Goal: Transaction & Acquisition: Purchase product/service

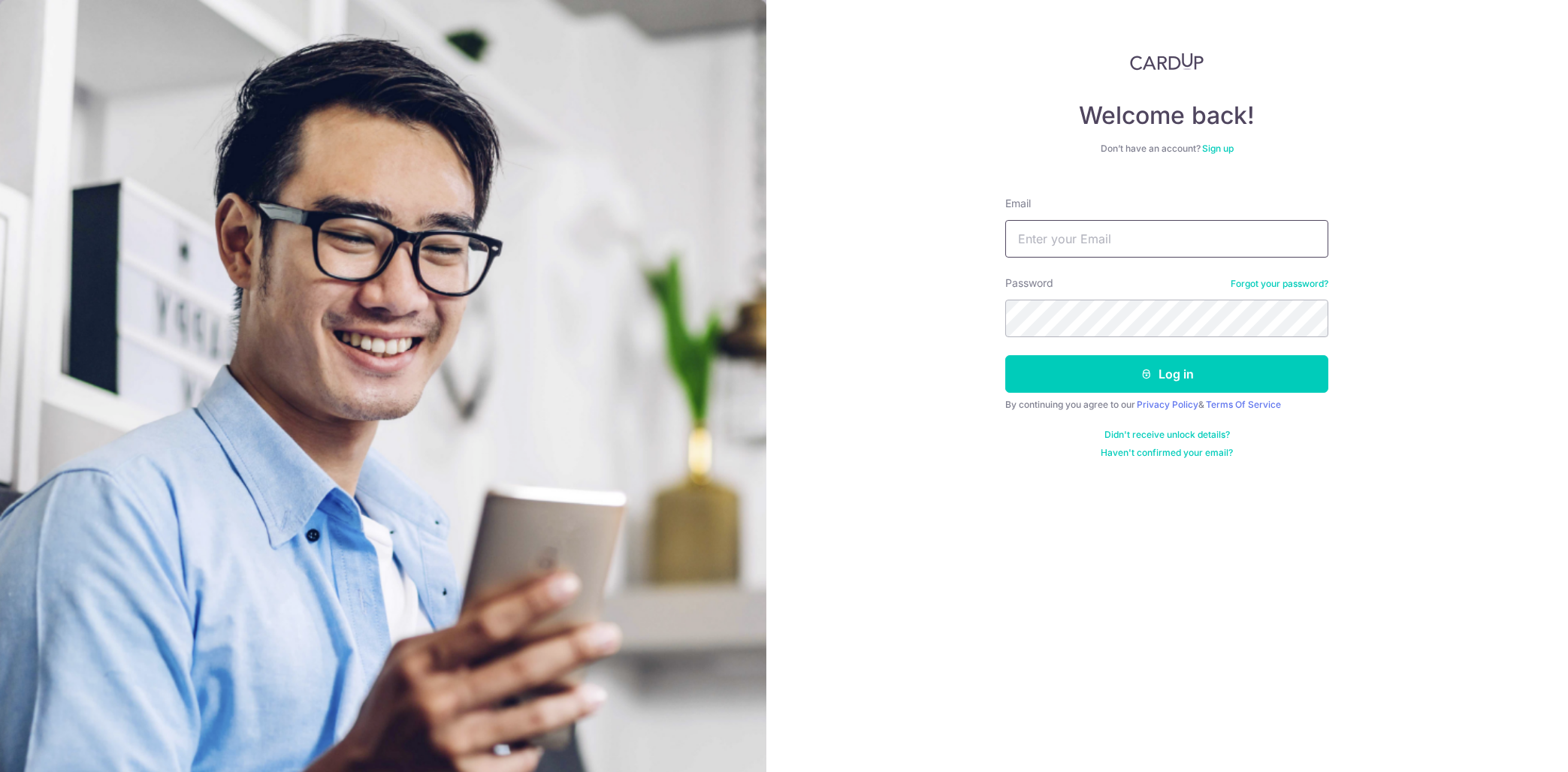
click at [1115, 229] on input "Email" at bounding box center [1167, 238] width 323 height 37
type input "order@commerce.fatholdings.com"
click at [1141, 367] on button "Log in" at bounding box center [1167, 373] width 323 height 37
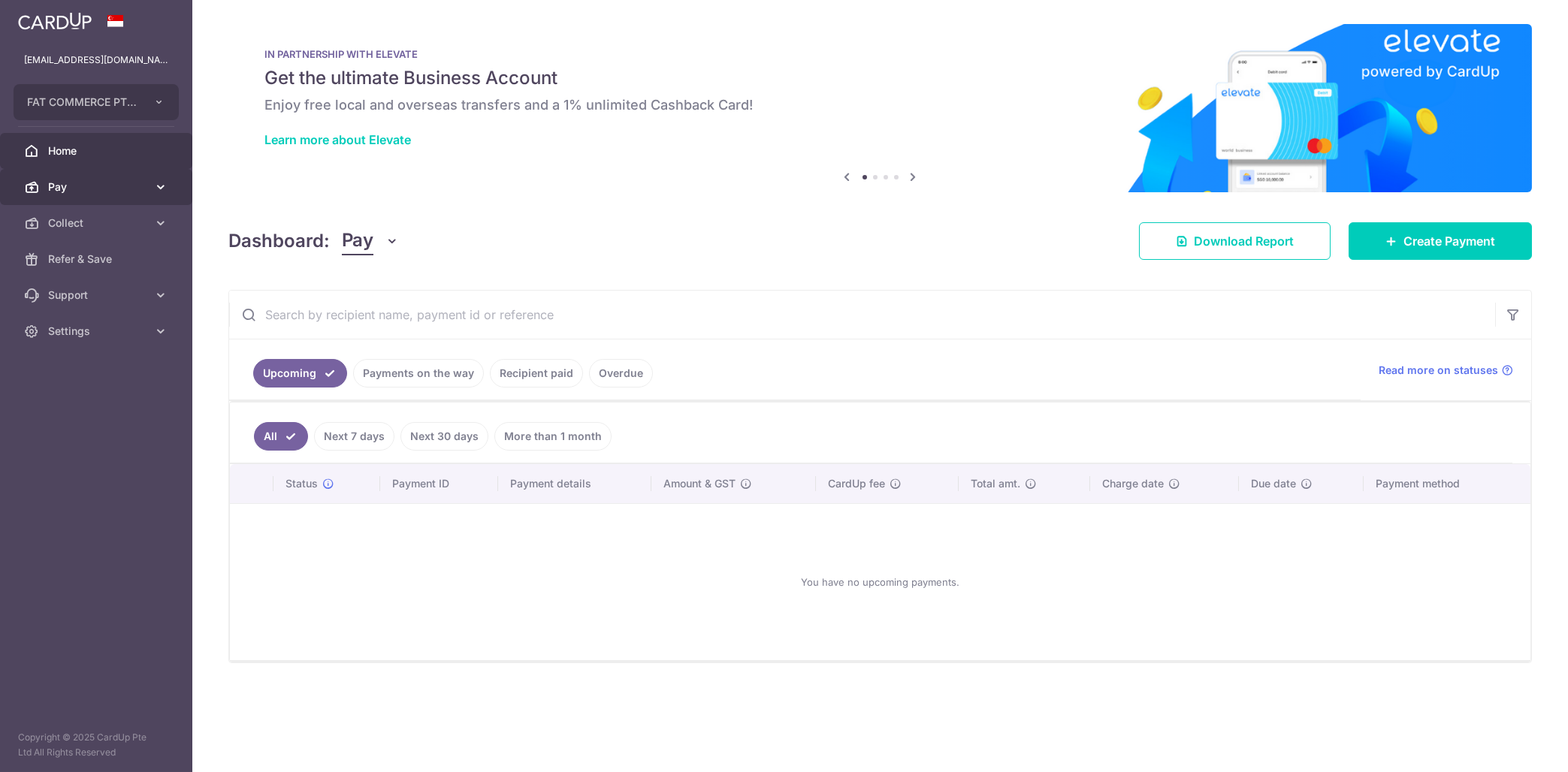
click at [122, 194] on span "Pay" at bounding box center [97, 187] width 99 height 15
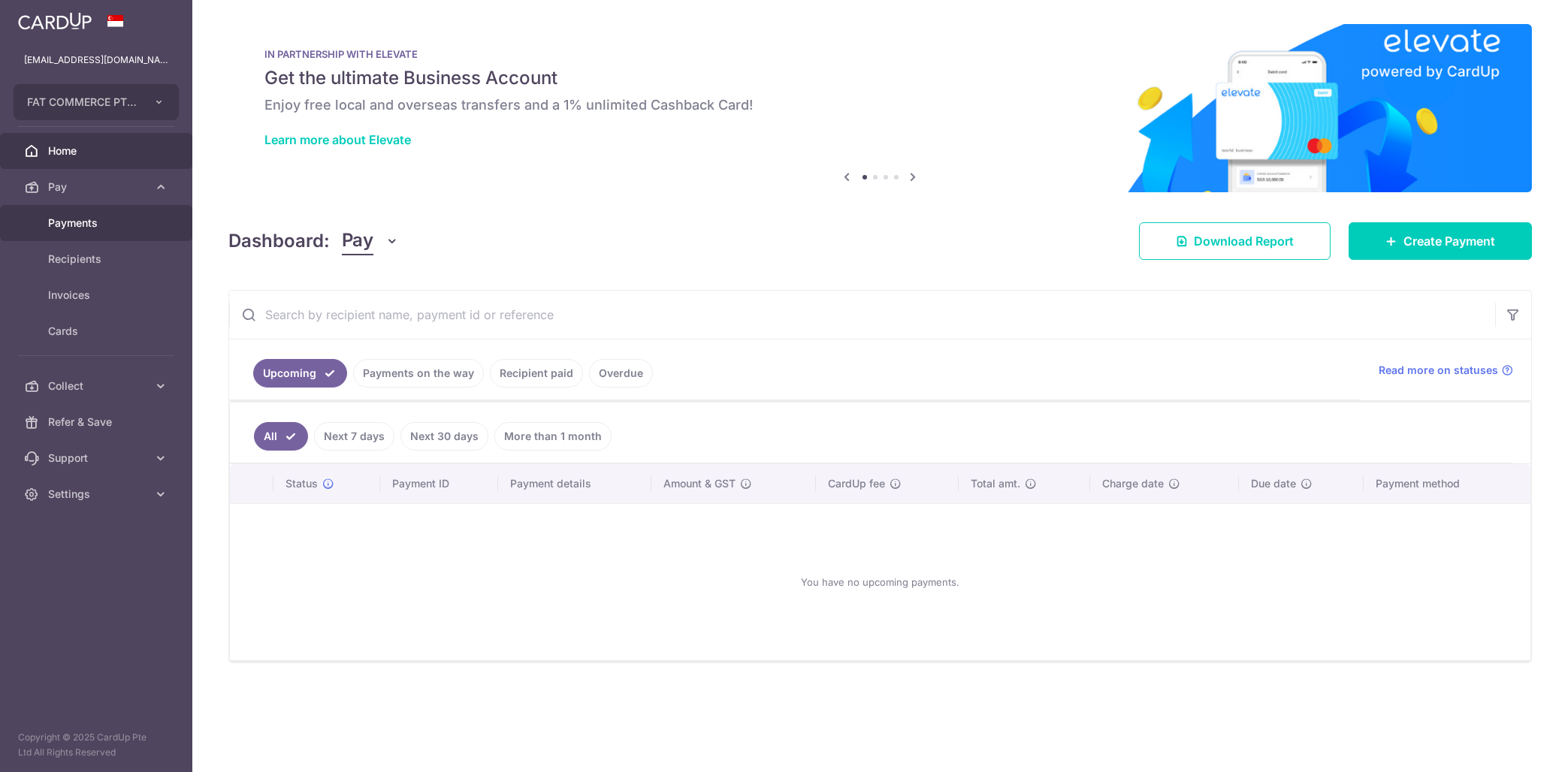
click at [126, 228] on span "Payments" at bounding box center [97, 223] width 99 height 15
click at [1414, 235] on span "Create Payment" at bounding box center [1449, 241] width 92 height 18
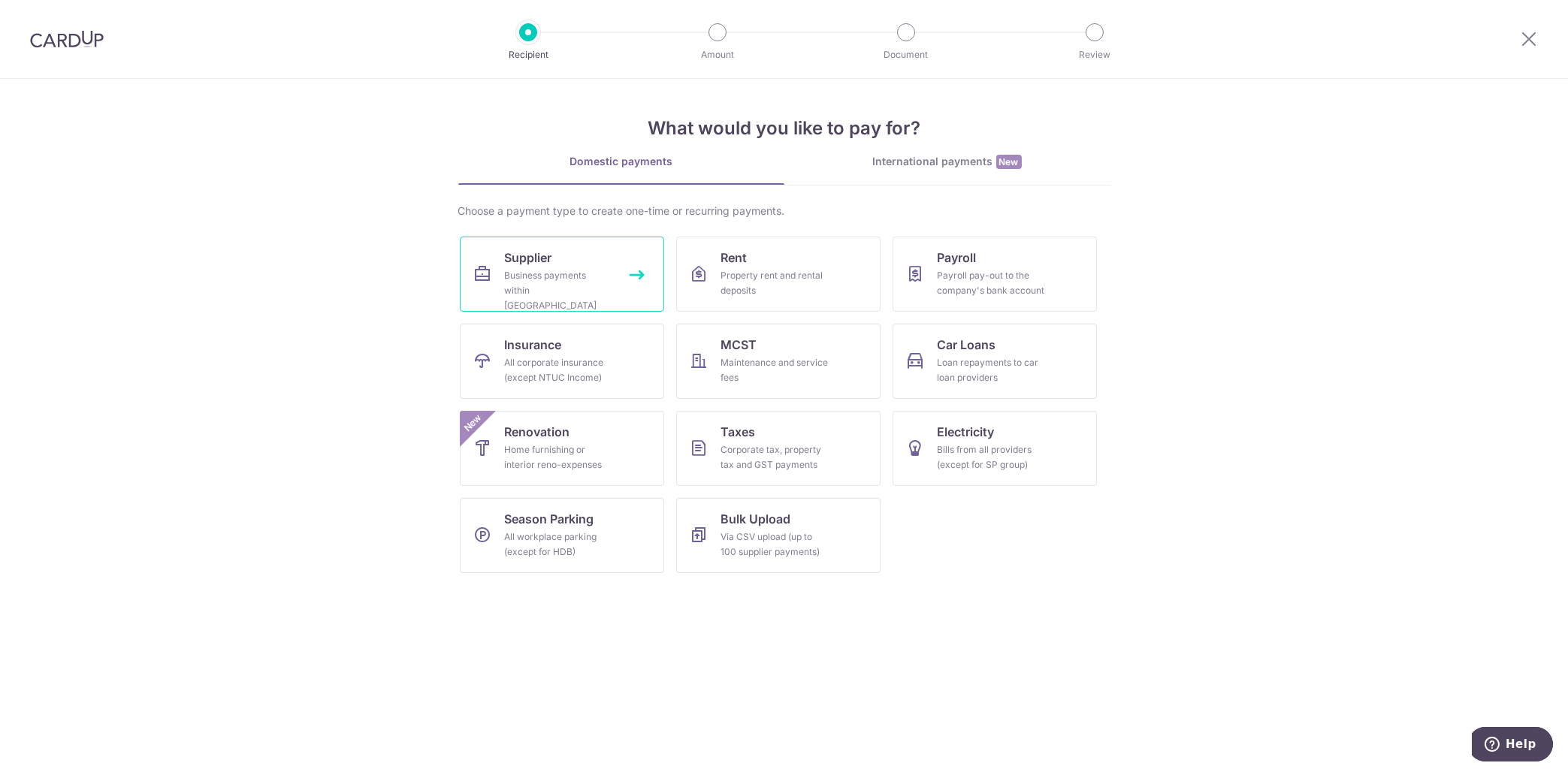
click at [615, 261] on link "Supplier Business payments within Singapore" at bounding box center [562, 274] width 204 height 75
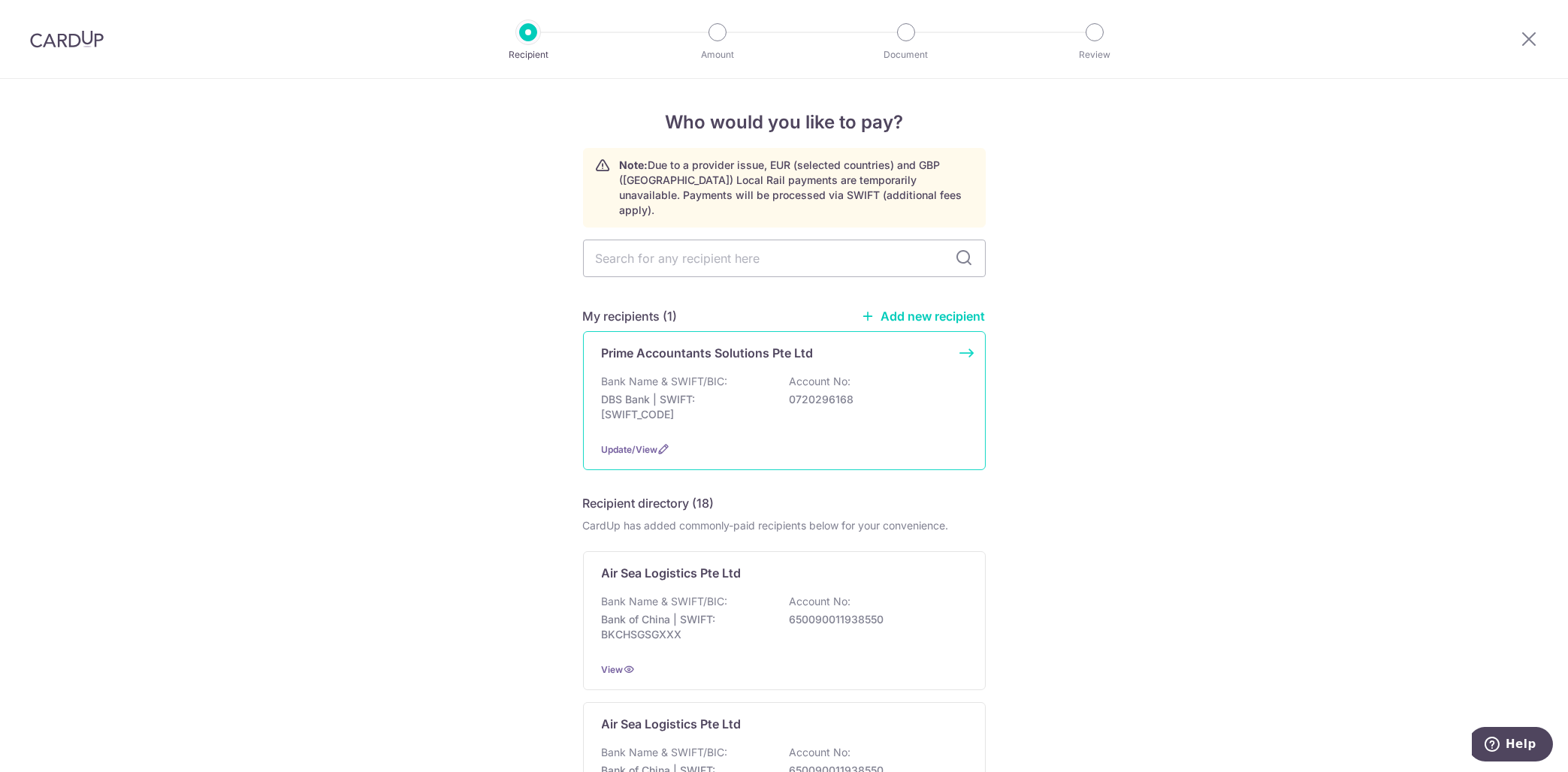
scroll to position [1, 0]
click at [711, 343] on p "Prime Accountants Solutions Pte Ltd" at bounding box center [708, 352] width 212 height 18
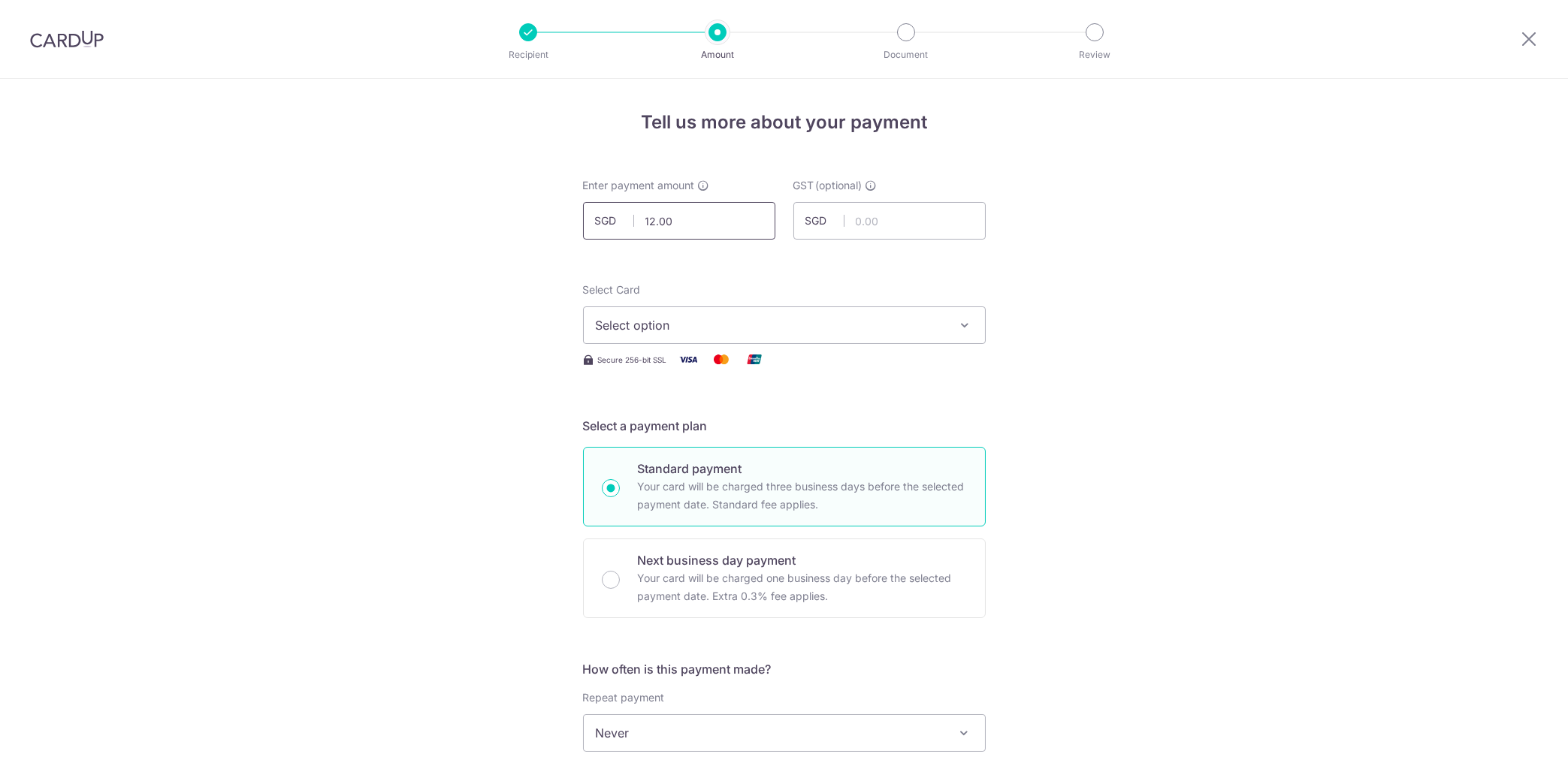
drag, startPoint x: 729, startPoint y: 225, endPoint x: 541, endPoint y: 221, distance: 188.0
click at [583, 221] on input "12.00" at bounding box center [679, 220] width 192 height 37
type input "12,110.00"
click at [906, 224] on input "text" at bounding box center [889, 220] width 192 height 37
type input "1,079.10"
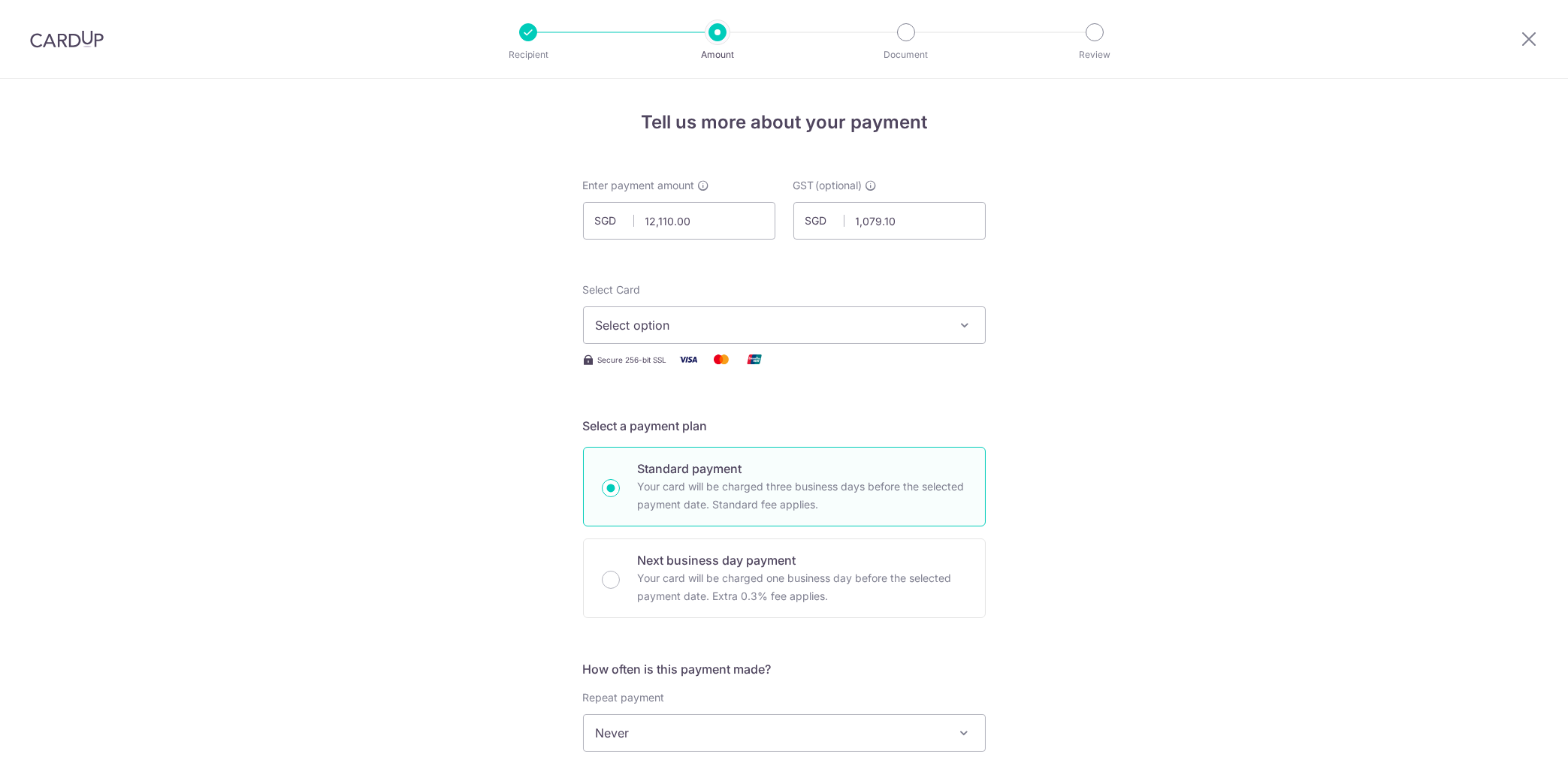
click at [910, 315] on button "Select option" at bounding box center [784, 325] width 402 height 37
click at [764, 428] on span "**** 8844" at bounding box center [784, 433] width 377 height 18
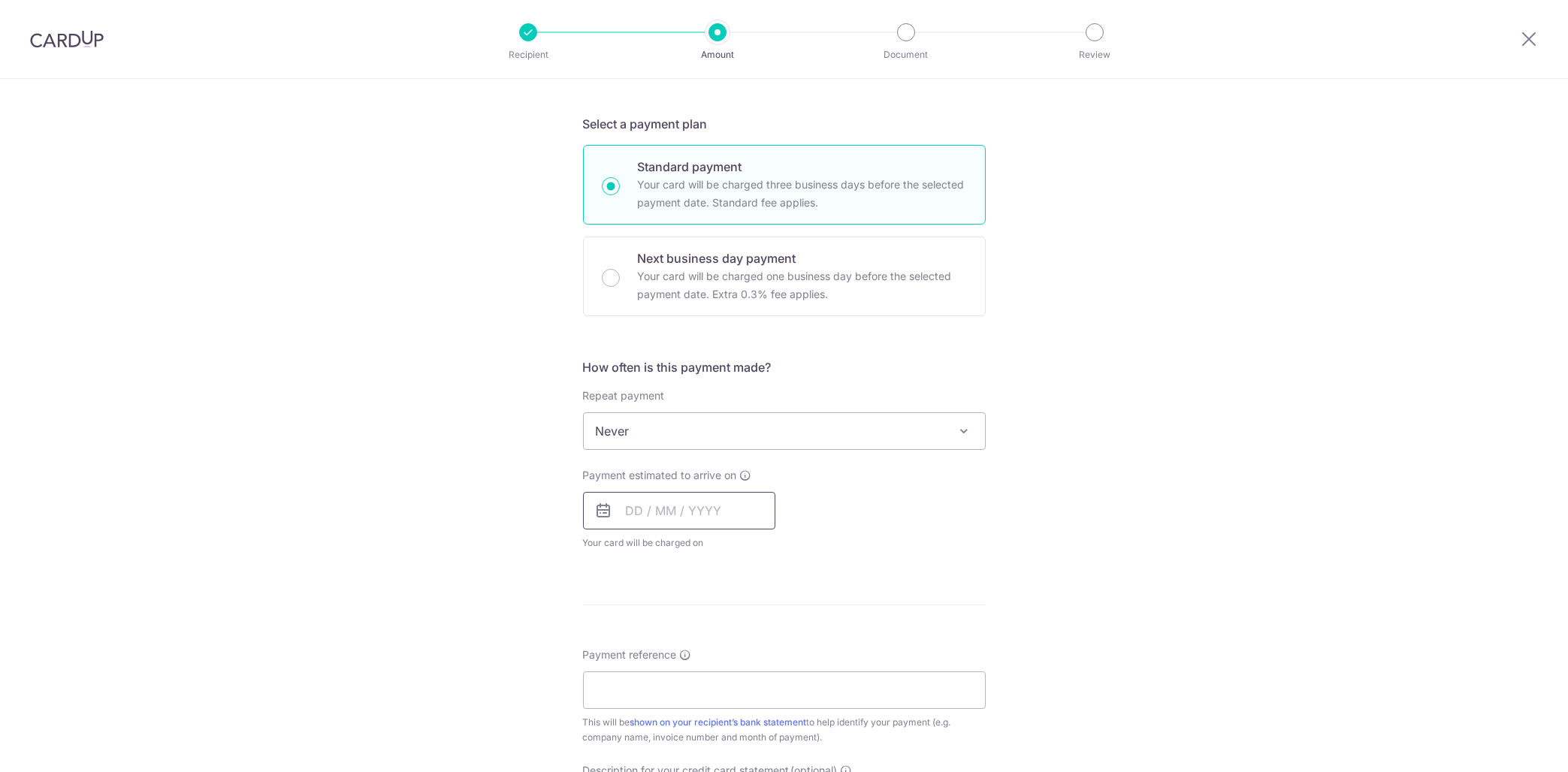
scroll to position [528, 0]
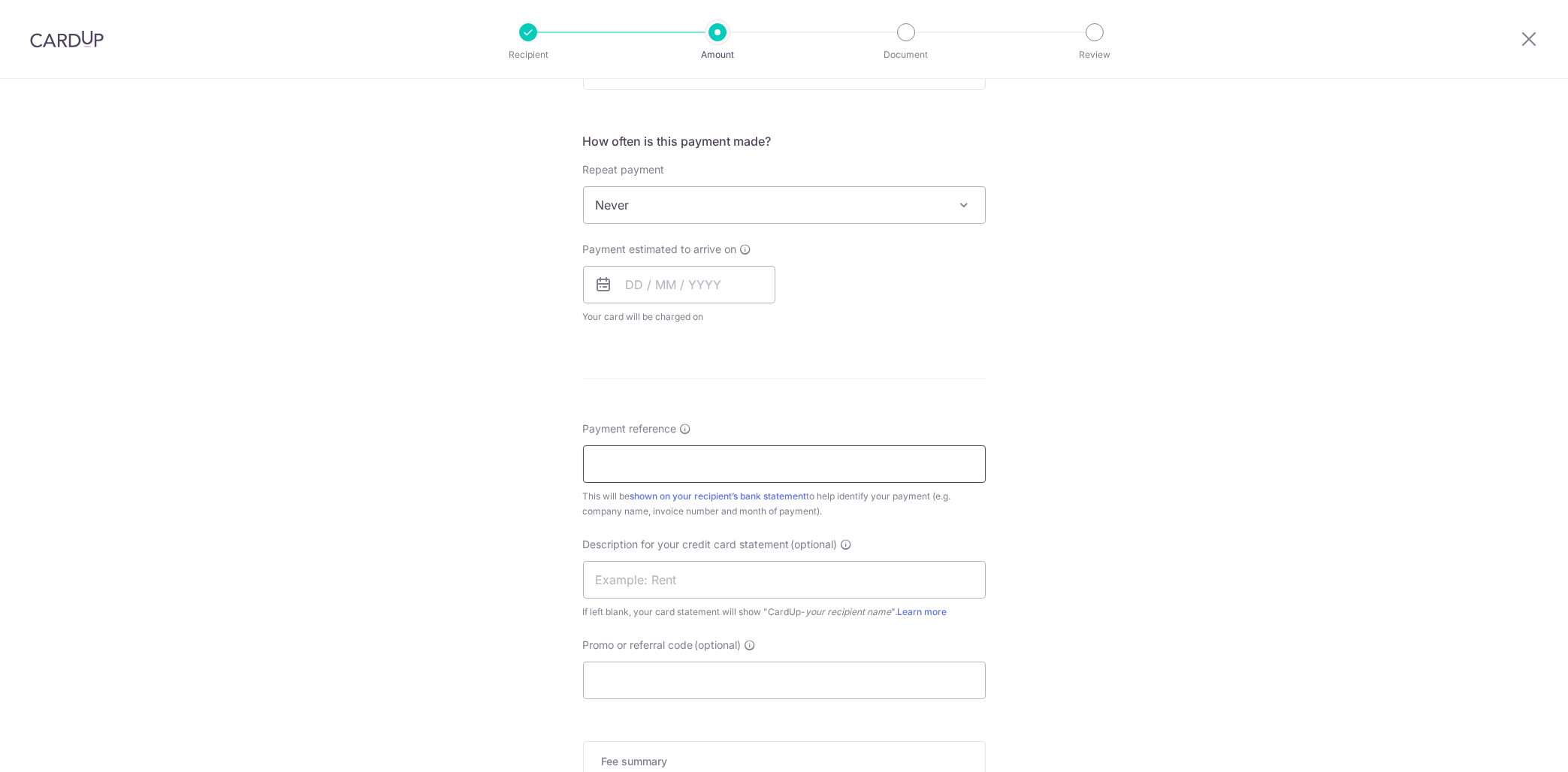
click at [746, 476] on input "Payment reference" at bounding box center [784, 464] width 402 height 37
click at [740, 587] on input "text" at bounding box center [784, 579] width 402 height 37
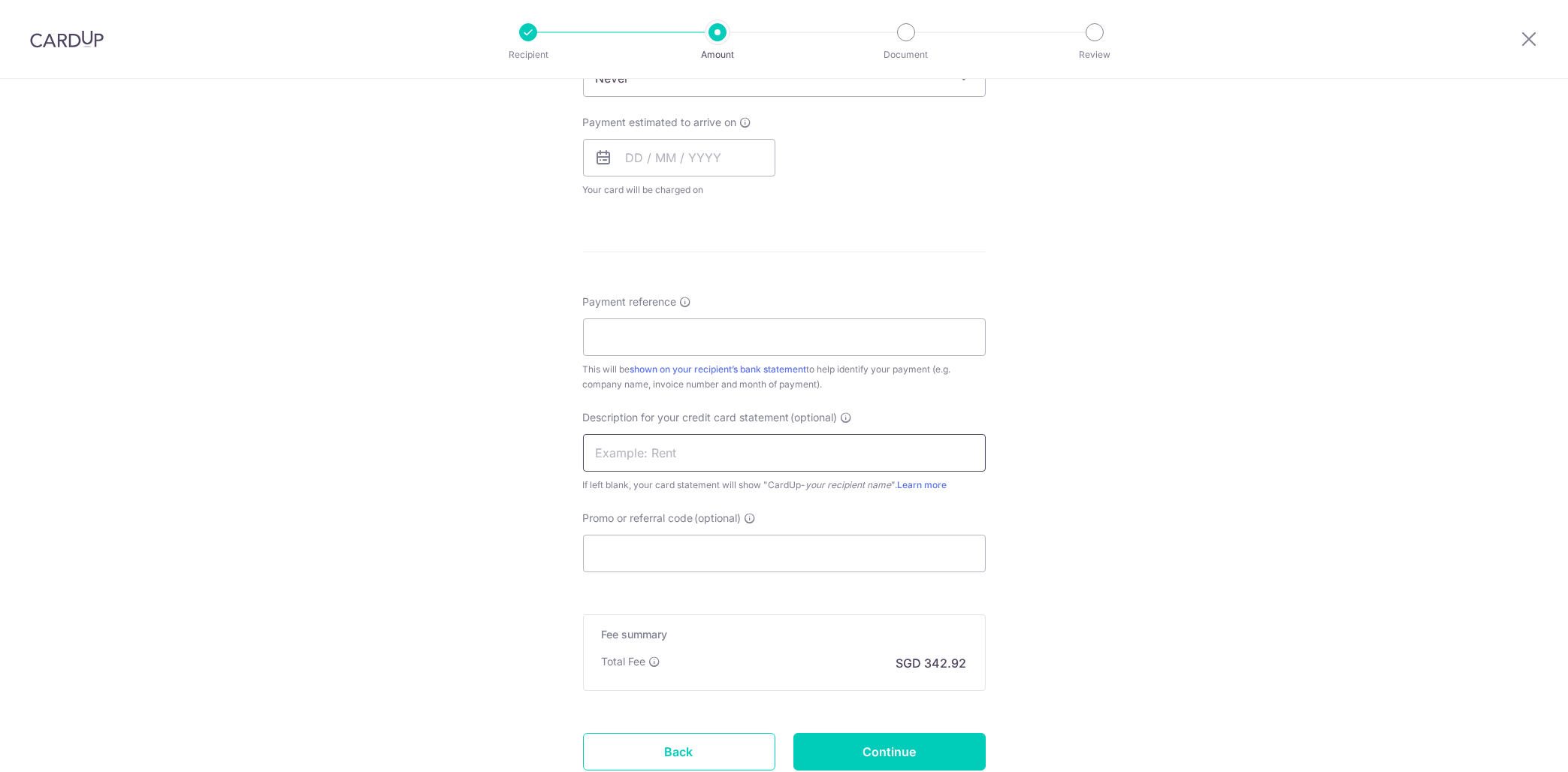
scroll to position [679, 0]
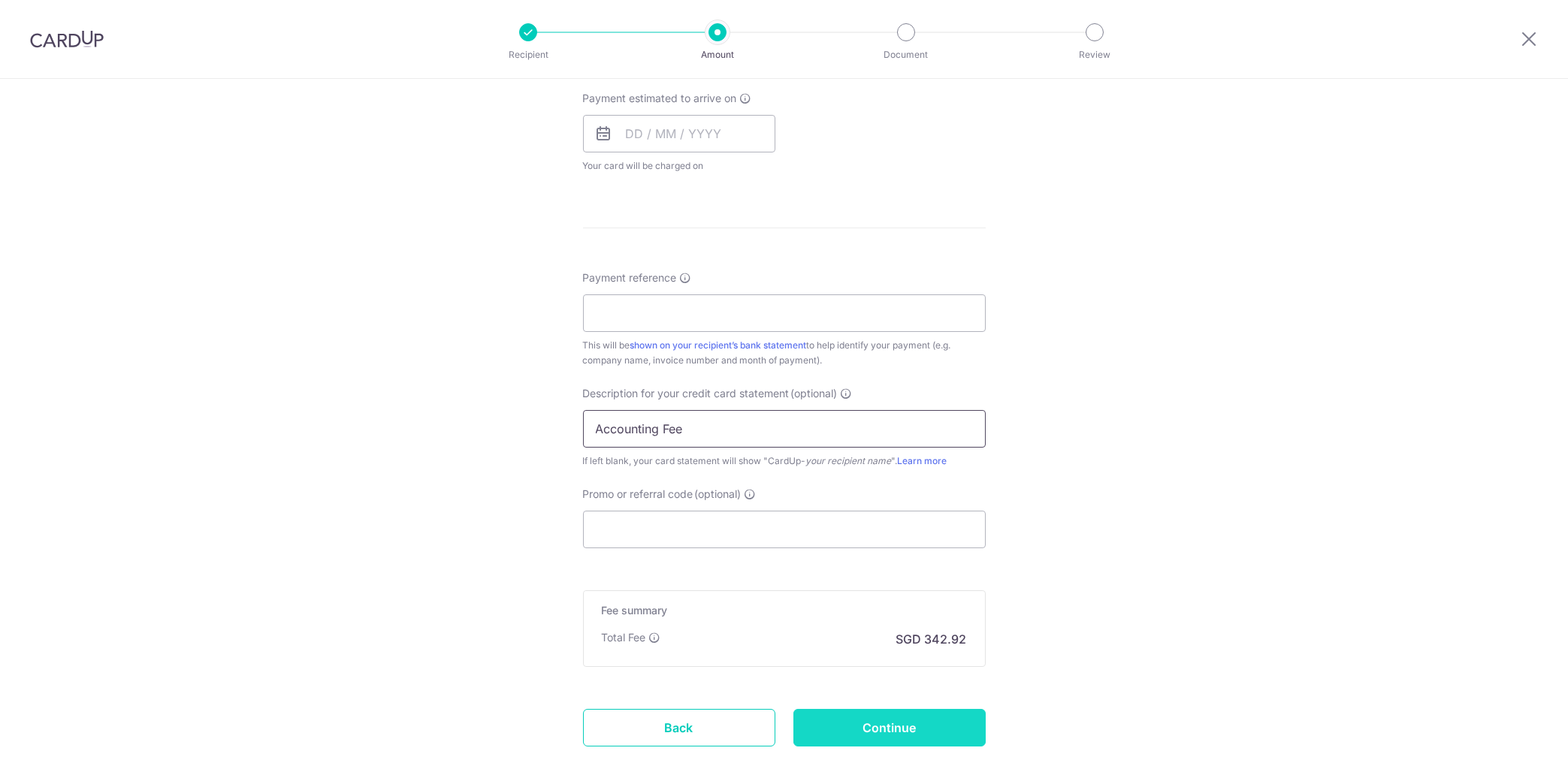
type input "Accounting Fee"
click at [876, 731] on input "Continue" at bounding box center [889, 727] width 192 height 37
type input "Create Schedule"
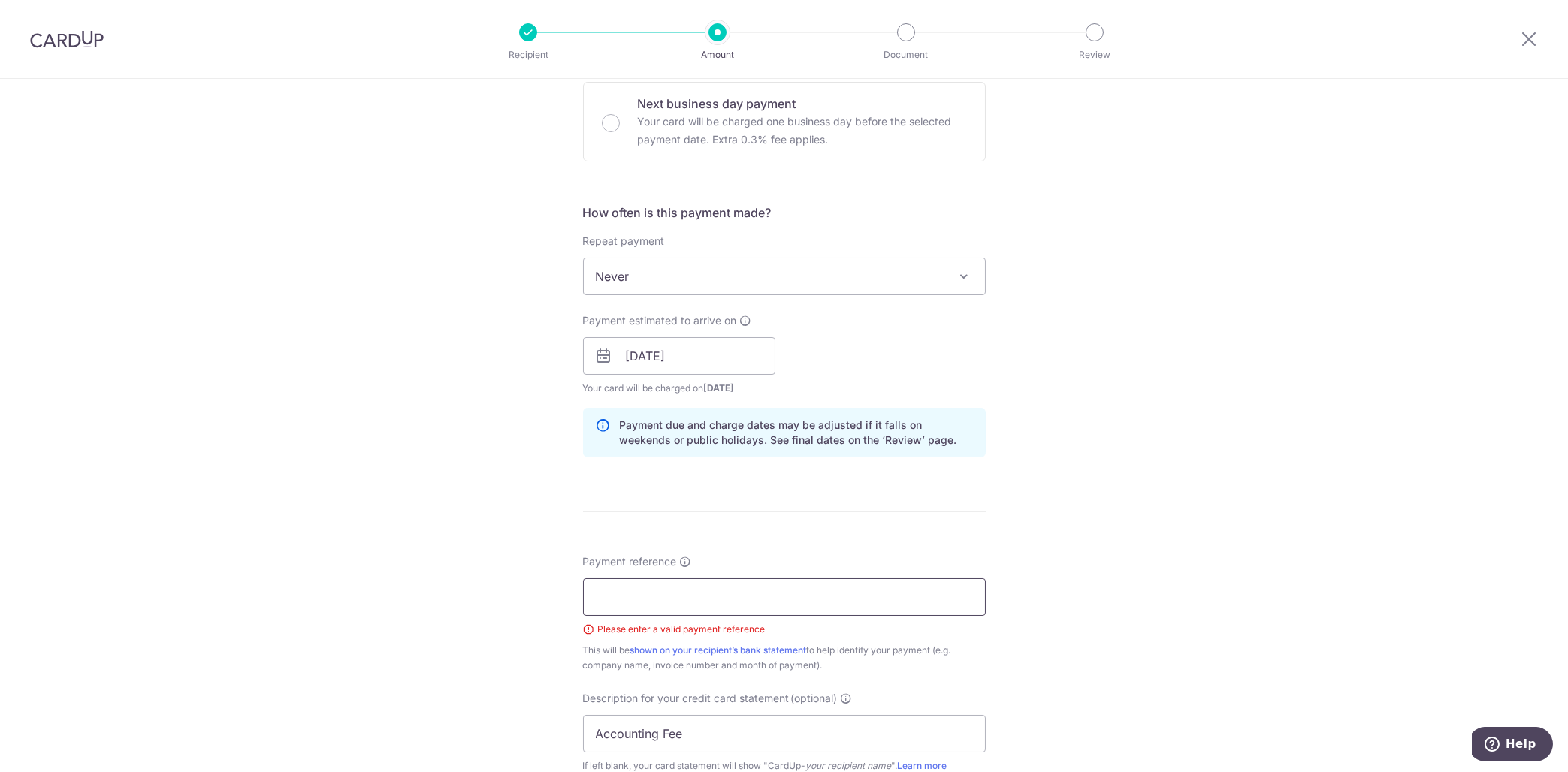
click at [696, 601] on input "Payment reference" at bounding box center [784, 597] width 402 height 37
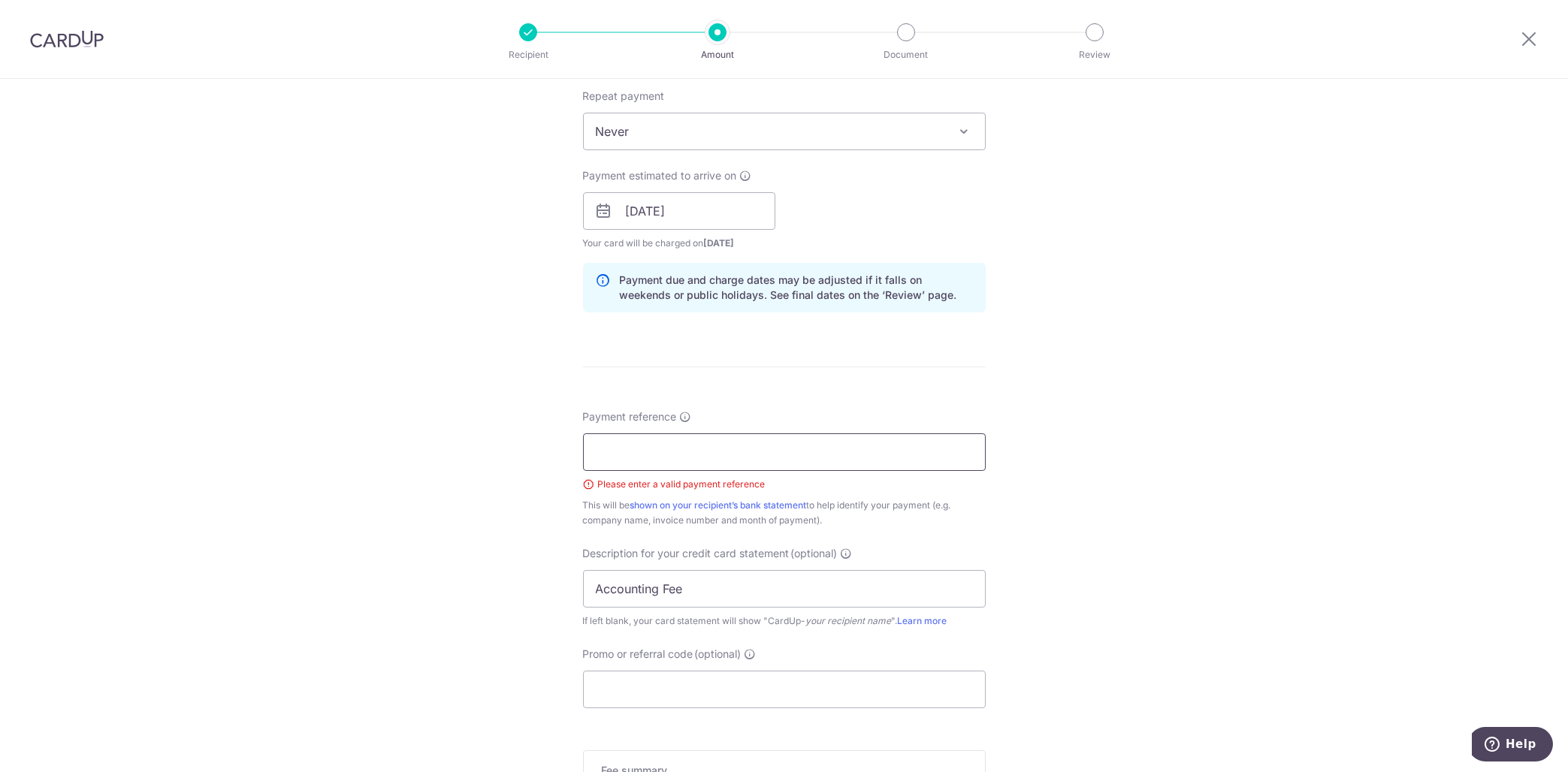
scroll to position [608, 0]
click at [792, 433] on input "Payment reference" at bounding box center [784, 446] width 402 height 37
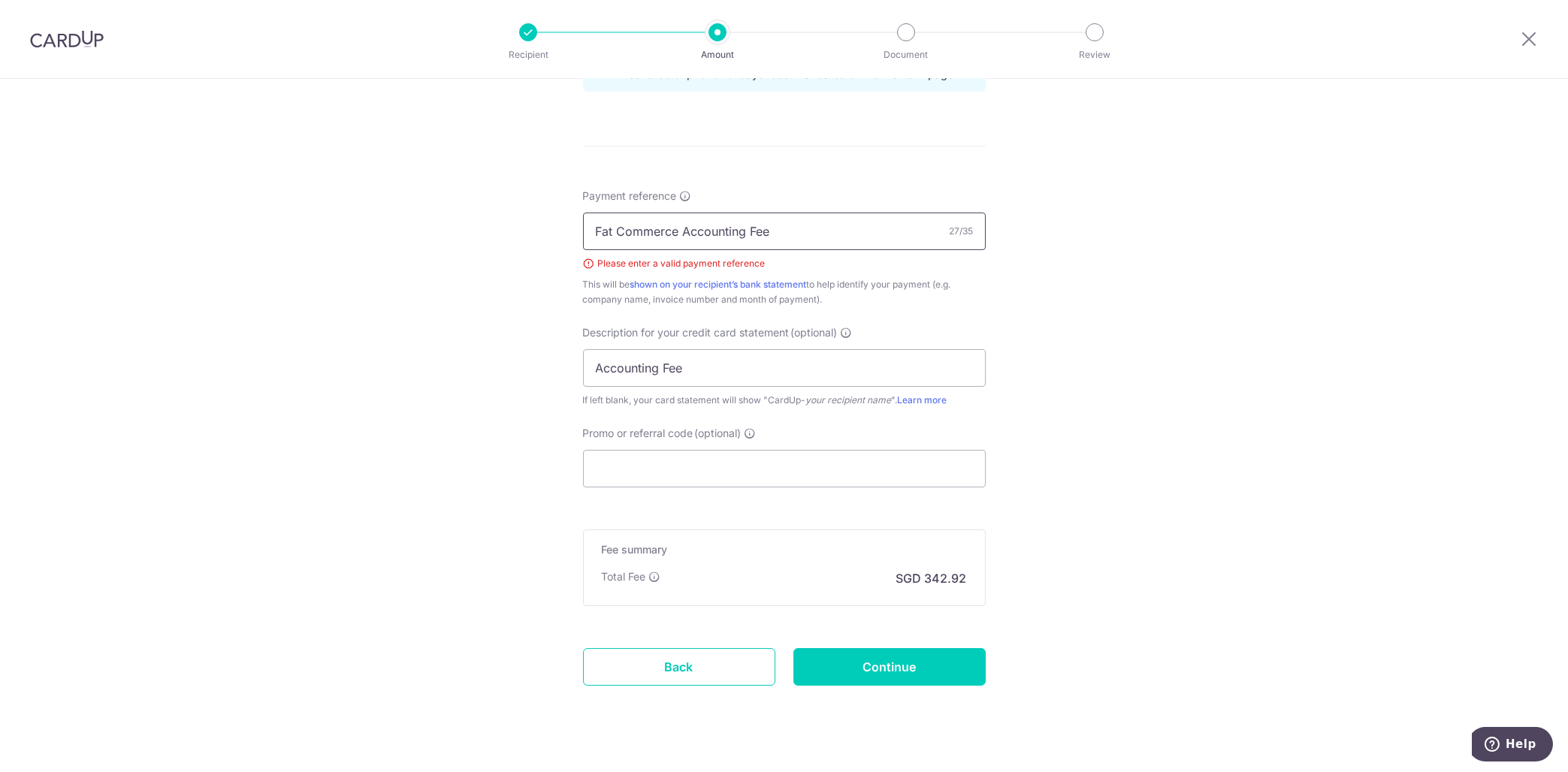
scroll to position [834, 0]
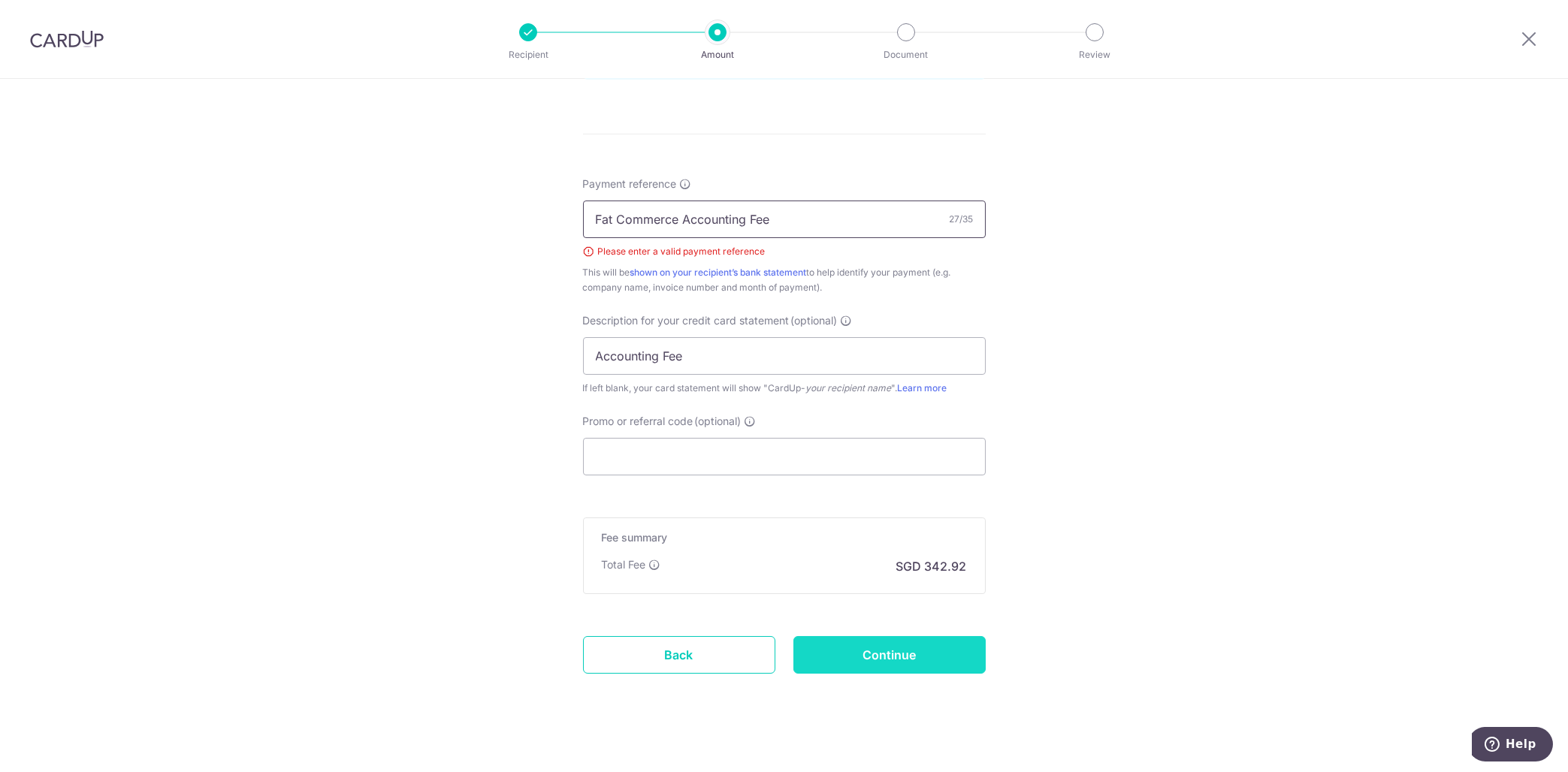
type input "Fat Commerce Accounting Fee"
click at [837, 650] on input "Continue" at bounding box center [889, 654] width 192 height 37
type input "Create Schedule"
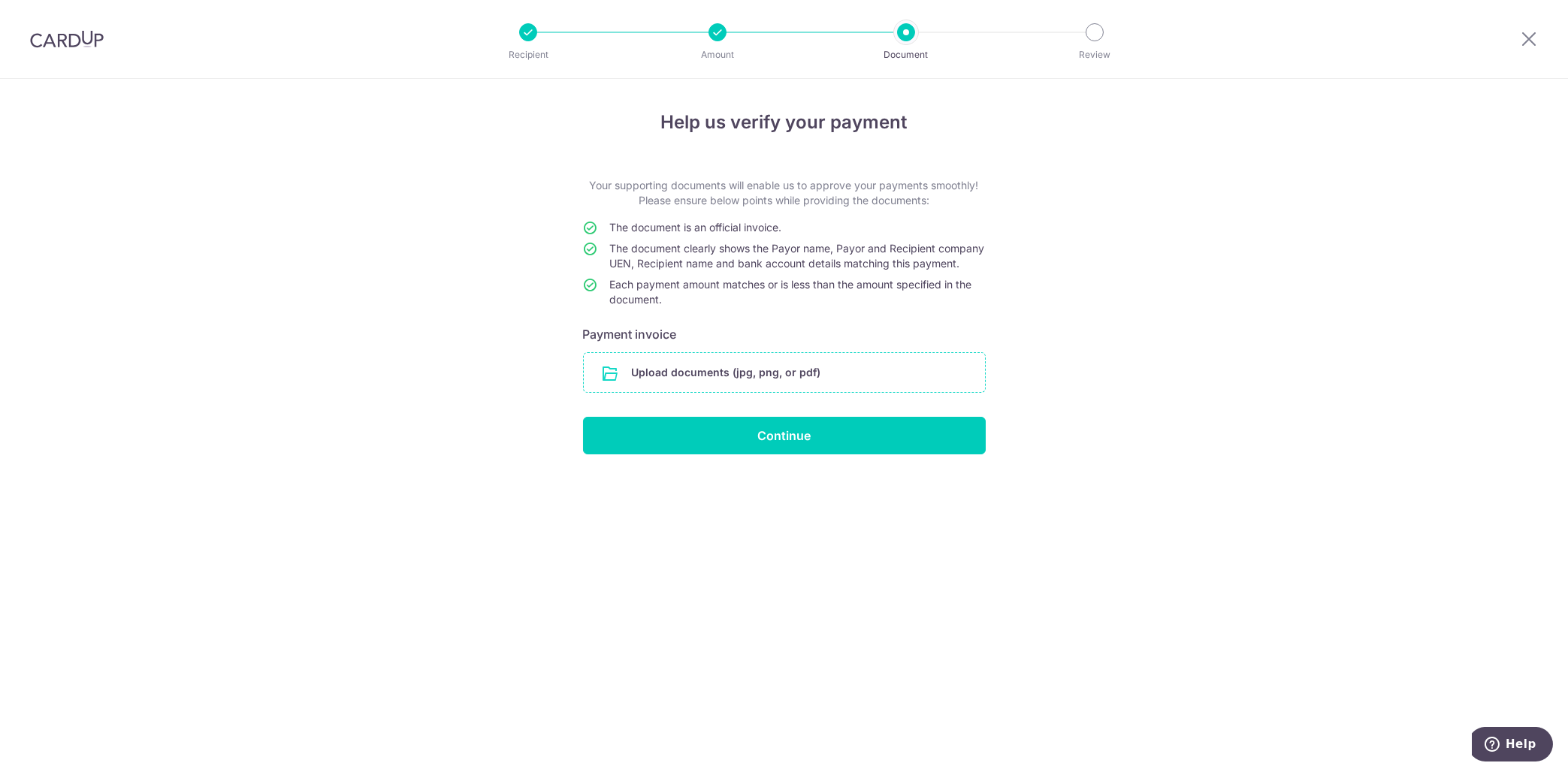
click at [778, 373] on input "file" at bounding box center [784, 372] width 401 height 39
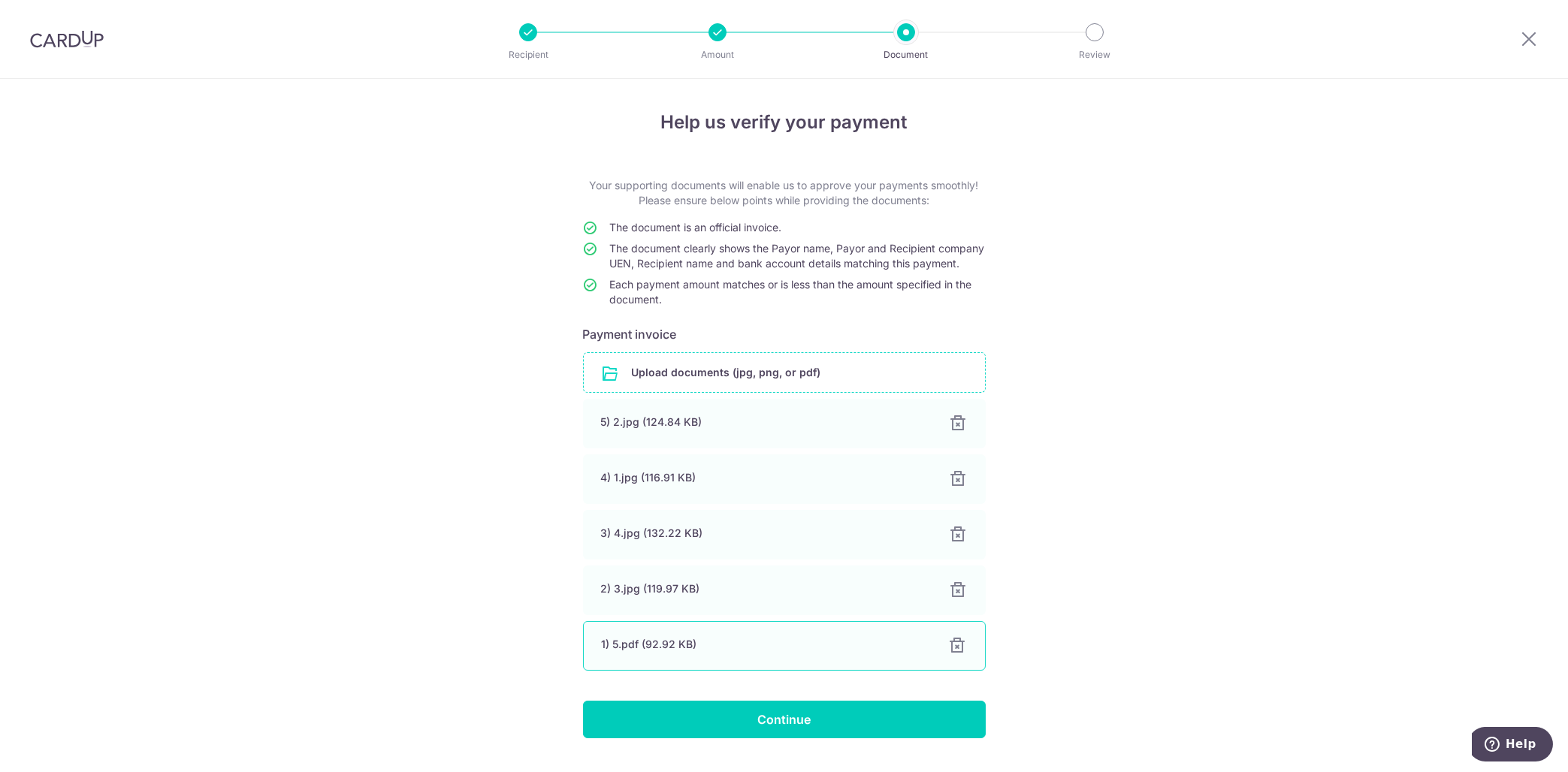
scroll to position [52, 0]
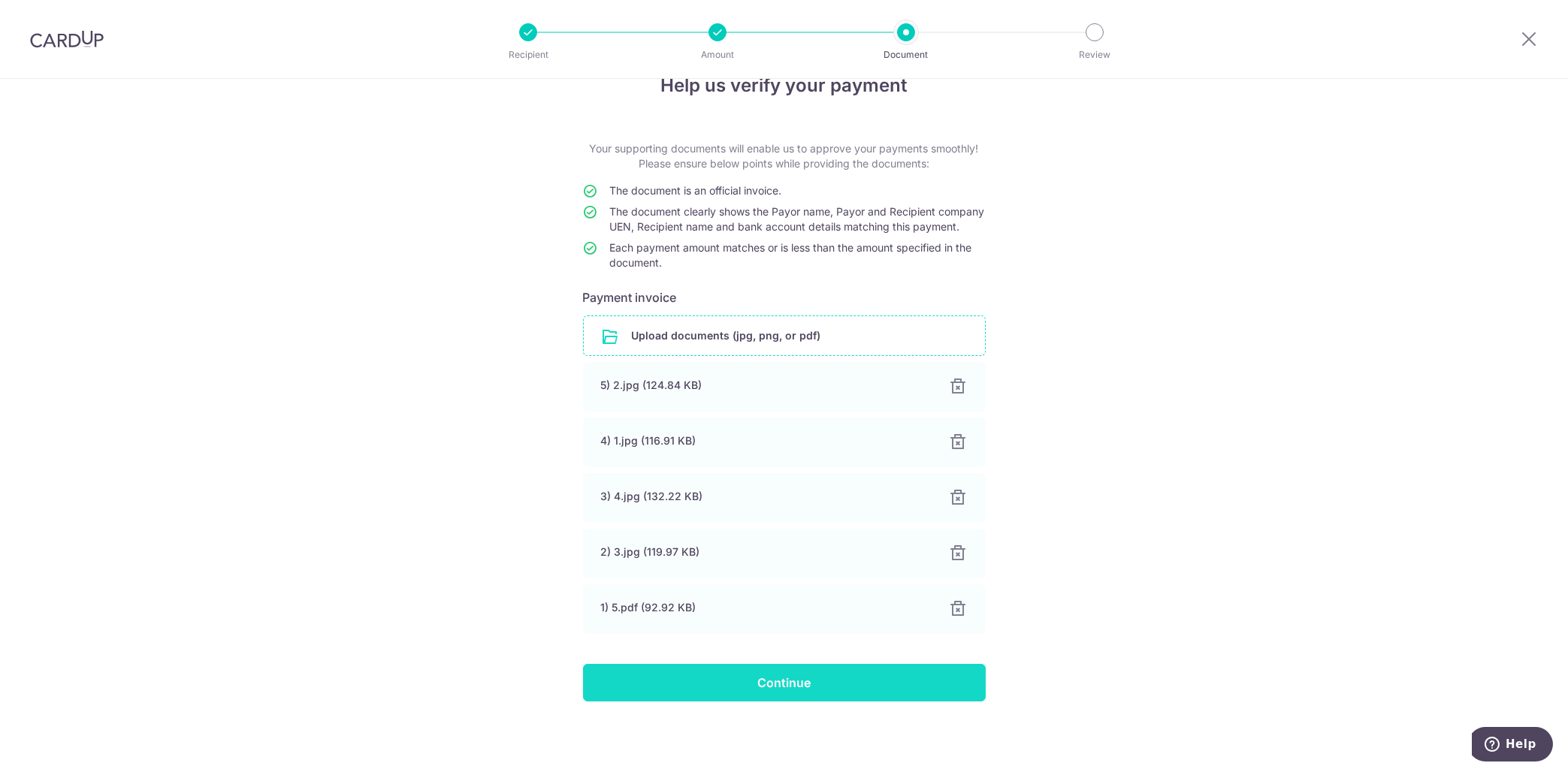
click at [734, 682] on input "Continue" at bounding box center [784, 682] width 402 height 37
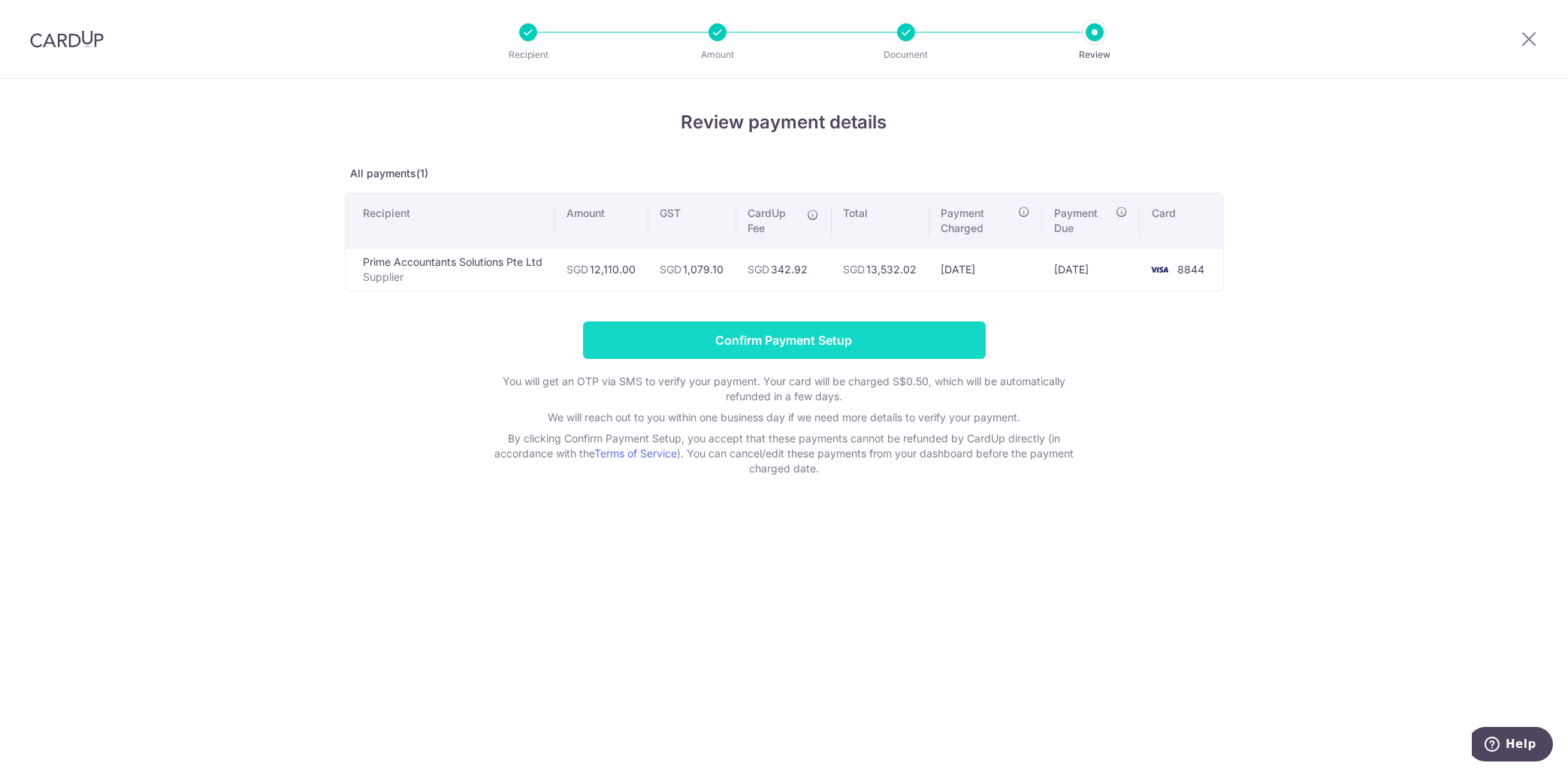
click at [757, 352] on input "Confirm Payment Setup" at bounding box center [784, 340] width 402 height 37
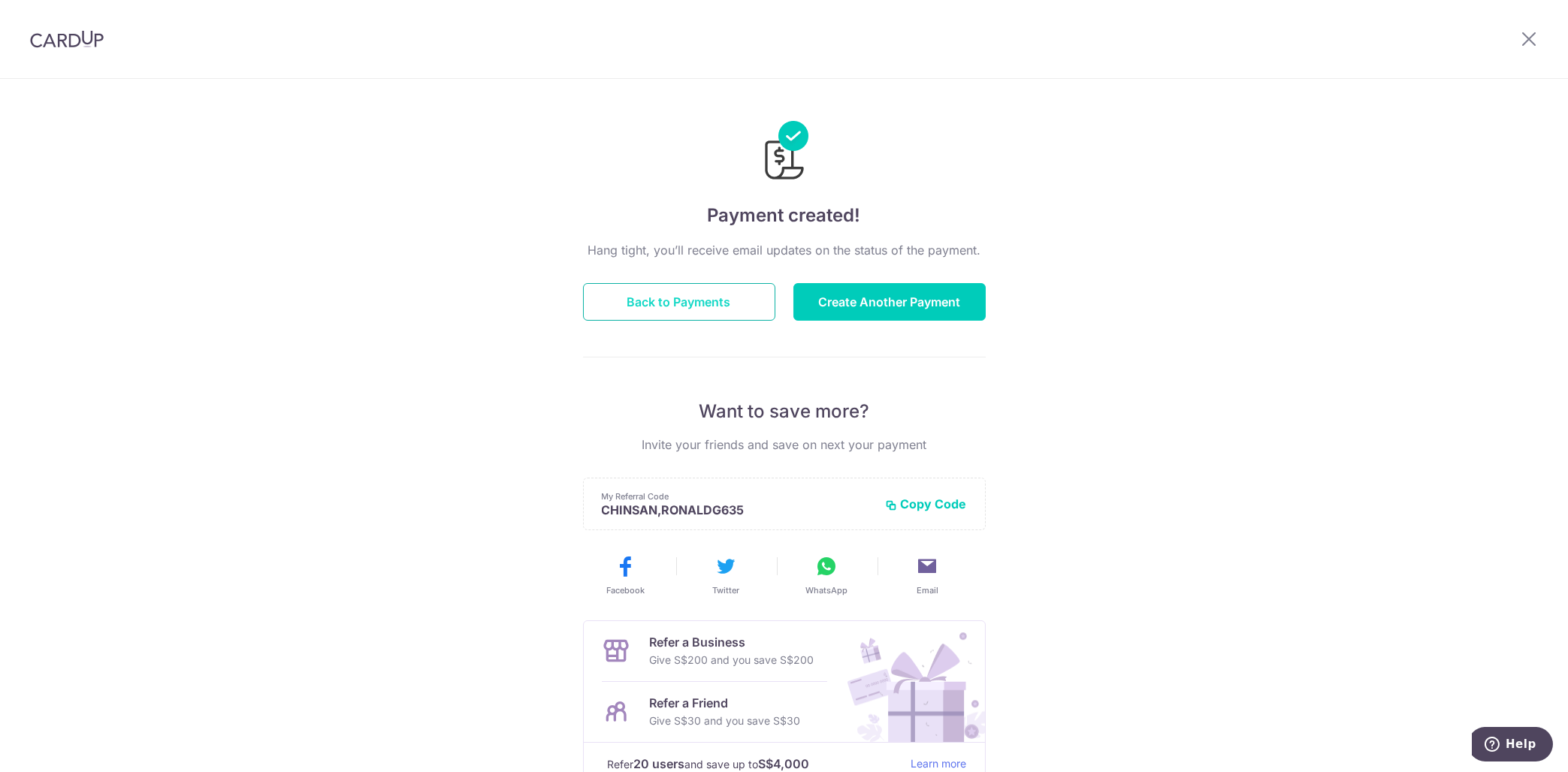
click at [734, 310] on button "Back to Payments" at bounding box center [679, 301] width 192 height 37
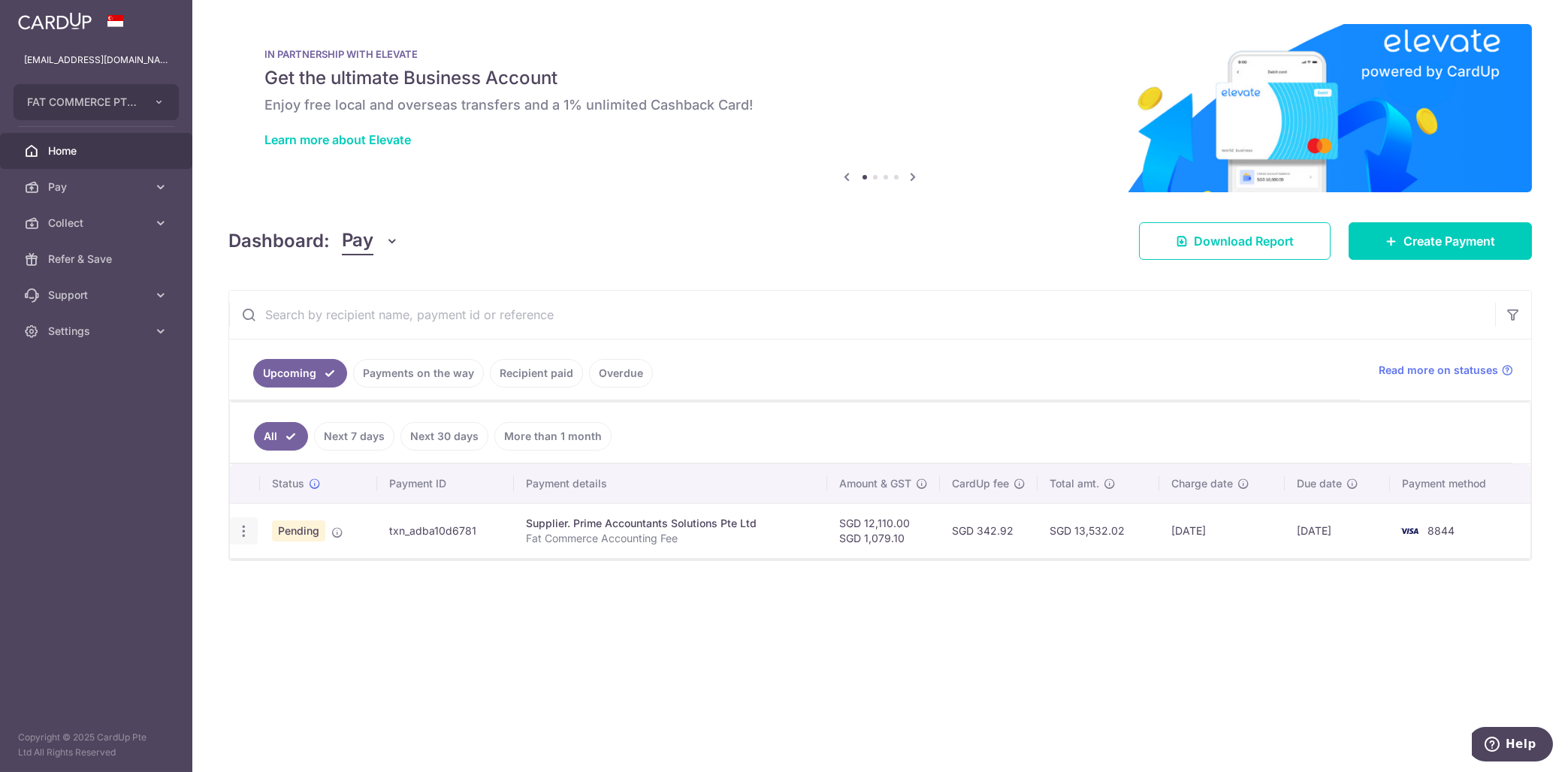
click at [250, 534] on icon "button" at bounding box center [244, 531] width 16 height 16
click at [333, 616] on span "Cancel payment" at bounding box center [323, 610] width 101 height 18
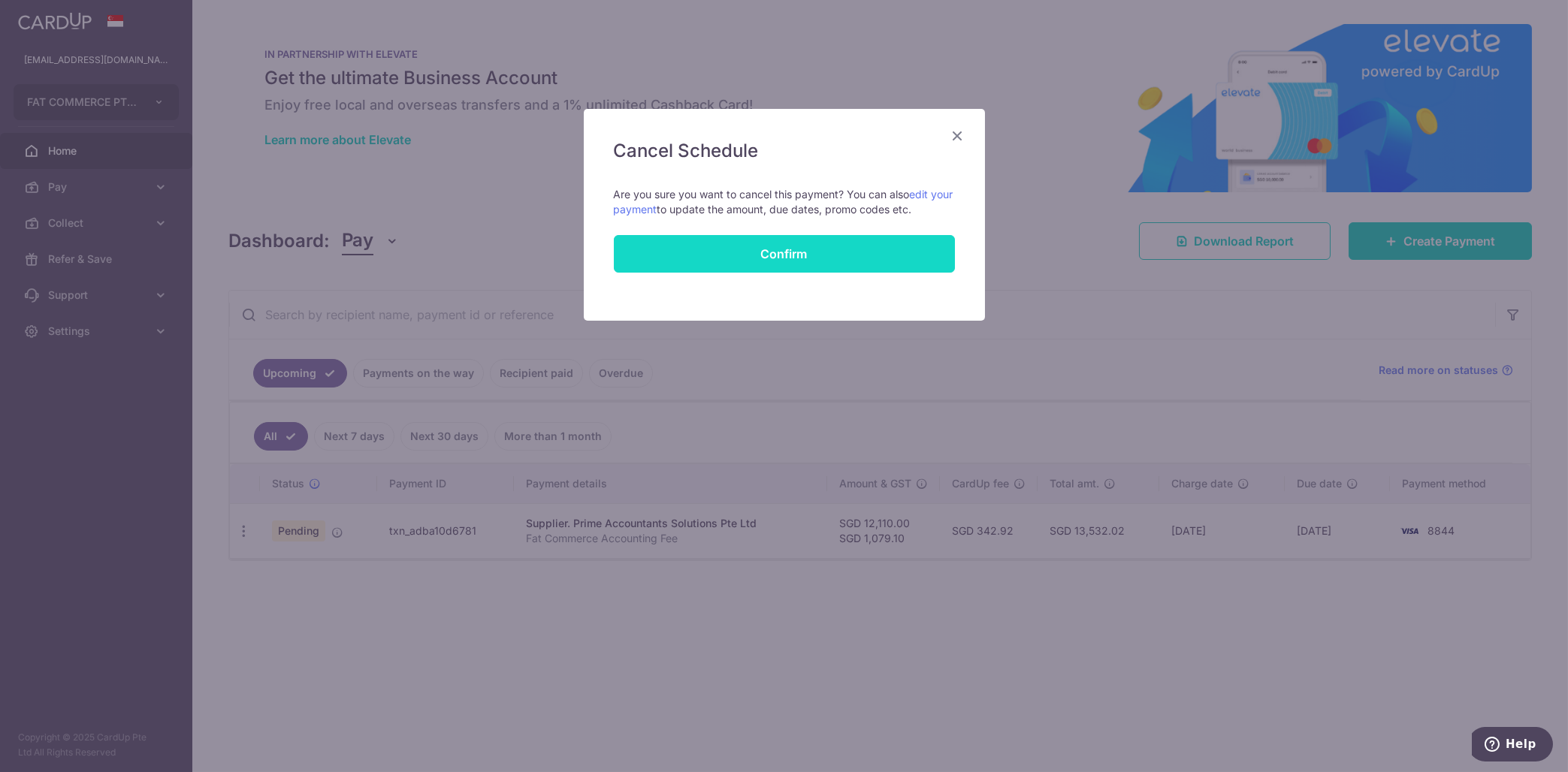
click at [800, 246] on button "Confirm" at bounding box center [784, 254] width 341 height 37
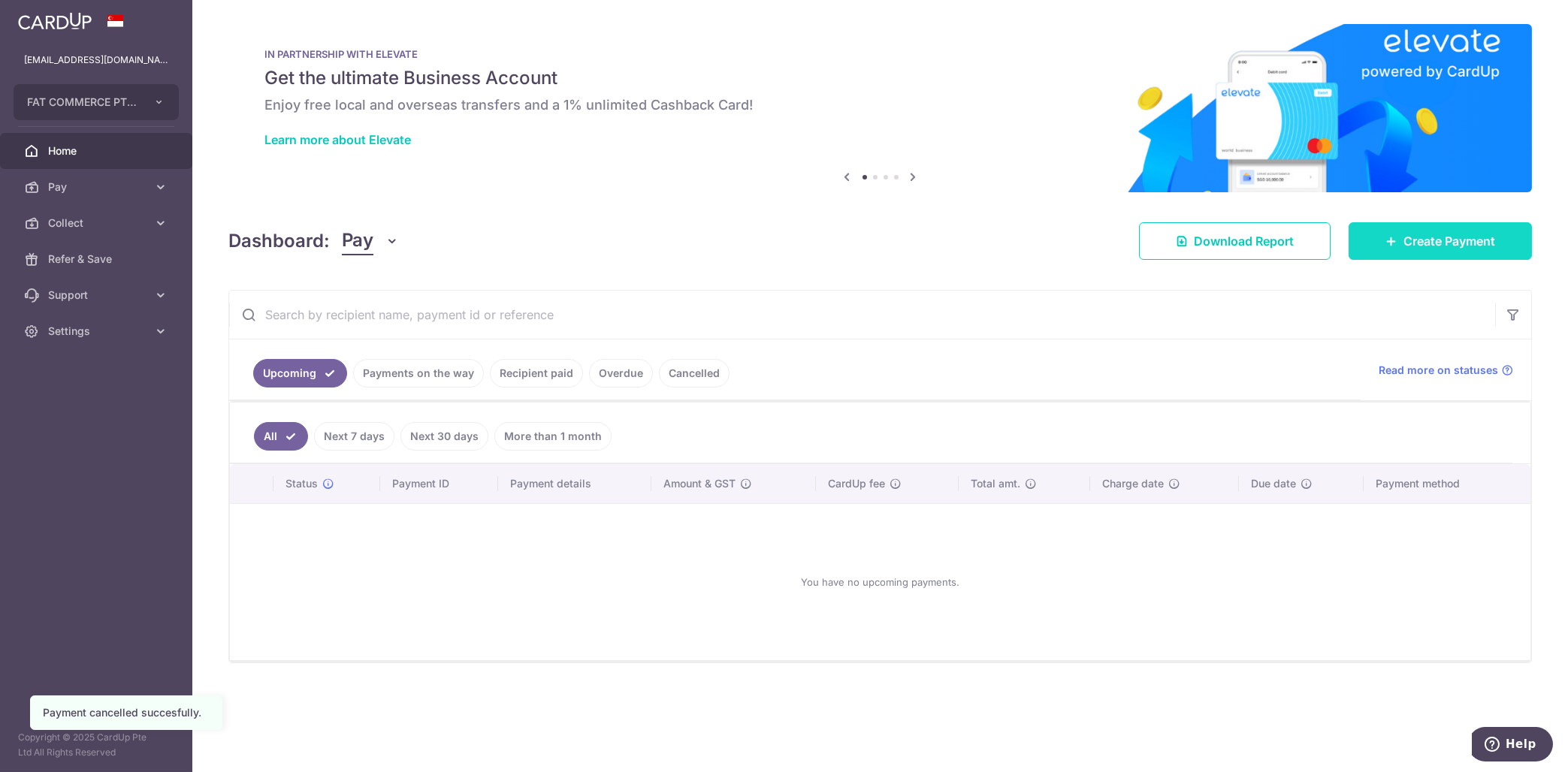
click at [1424, 244] on span "Create Payment" at bounding box center [1449, 241] width 92 height 18
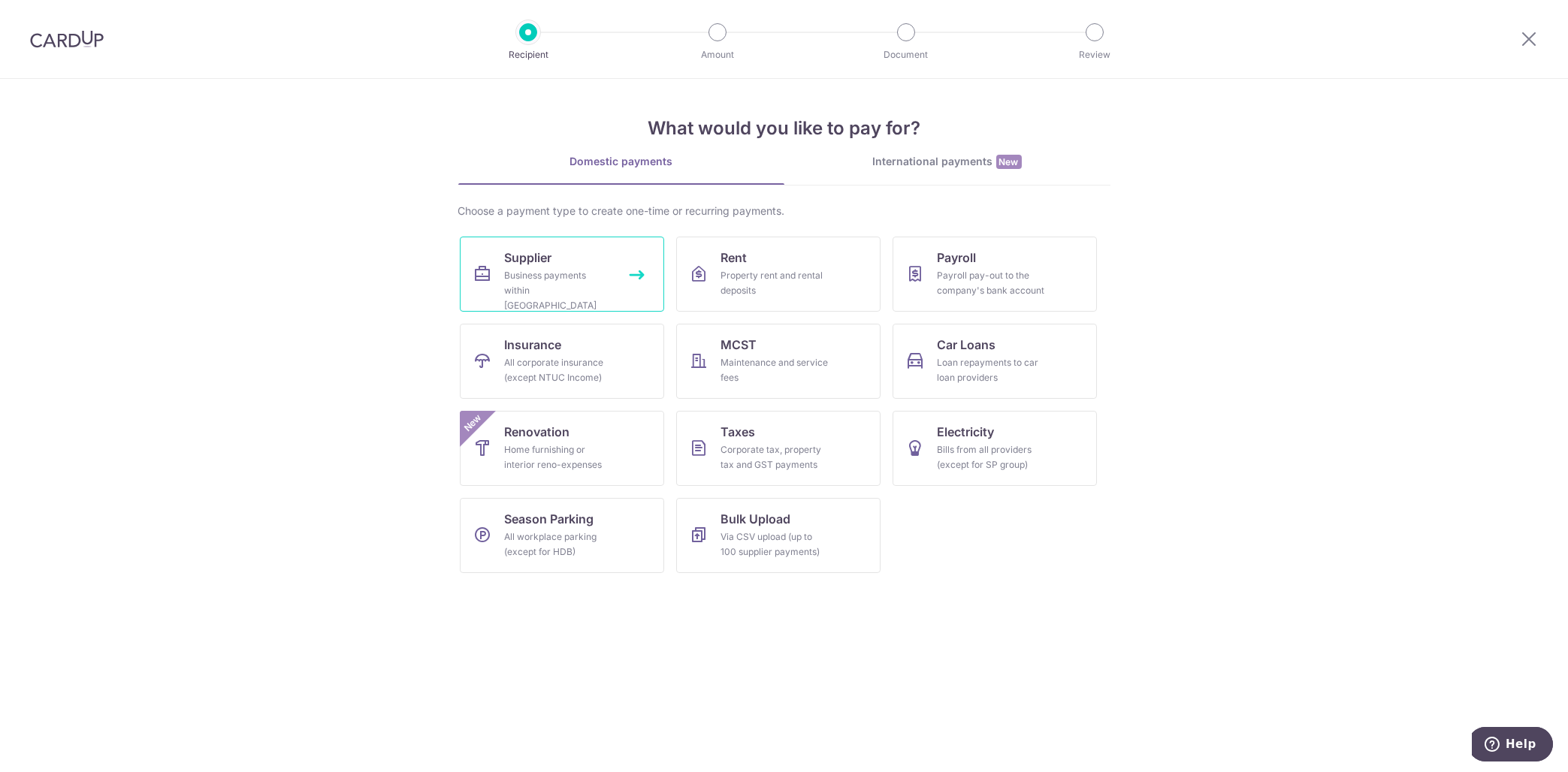
click at [482, 292] on link "Supplier Business payments within Singapore" at bounding box center [562, 274] width 204 height 75
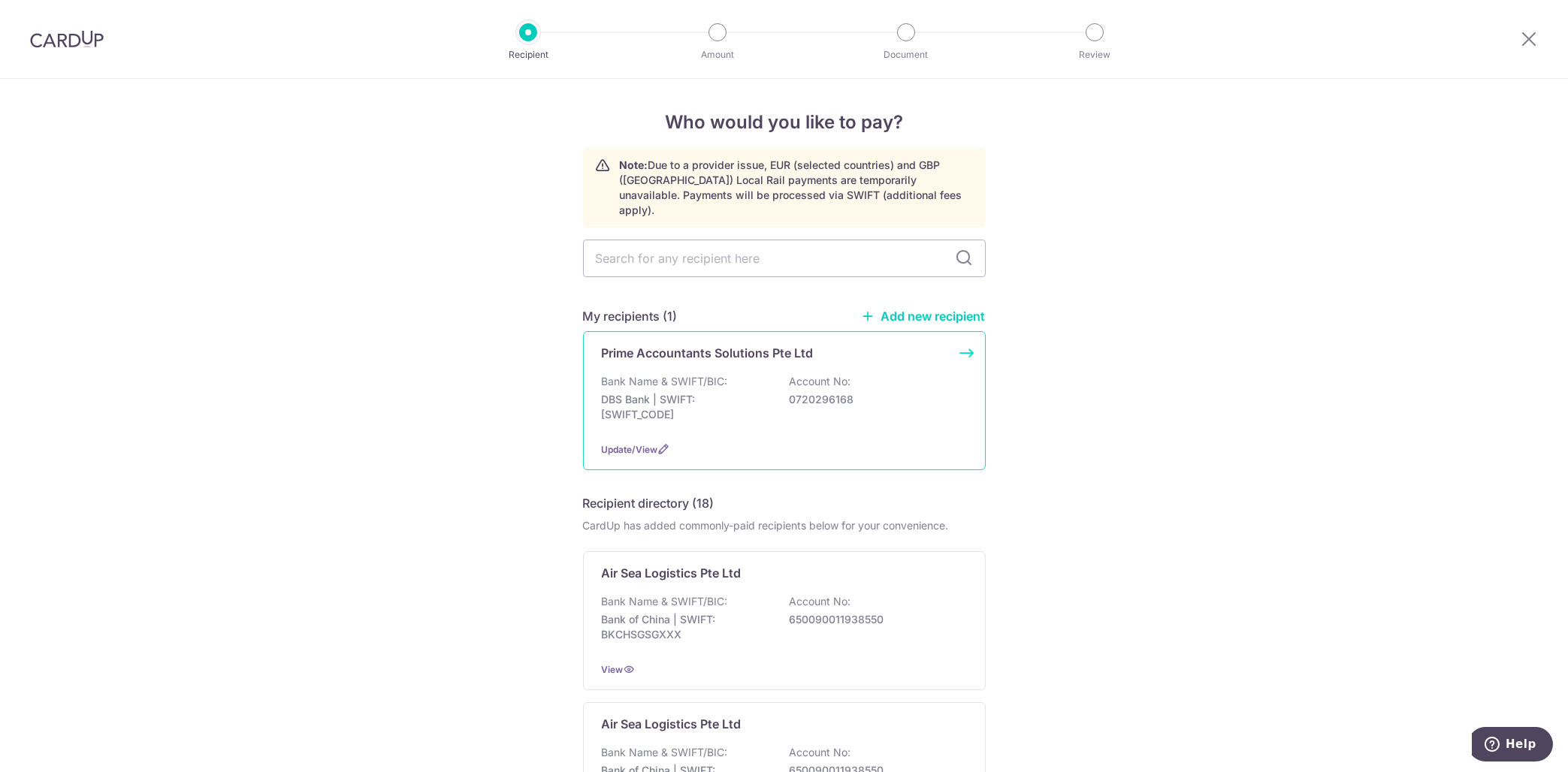
drag, startPoint x: 0, startPoint y: 0, endPoint x: 804, endPoint y: 353, distance: 878.1
click at [804, 353] on div "Prime Accountants Solutions Pte Ltd Bank Name & SWIFT/BIC: DBS Bank | SWIFT: [S…" at bounding box center [784, 400] width 402 height 139
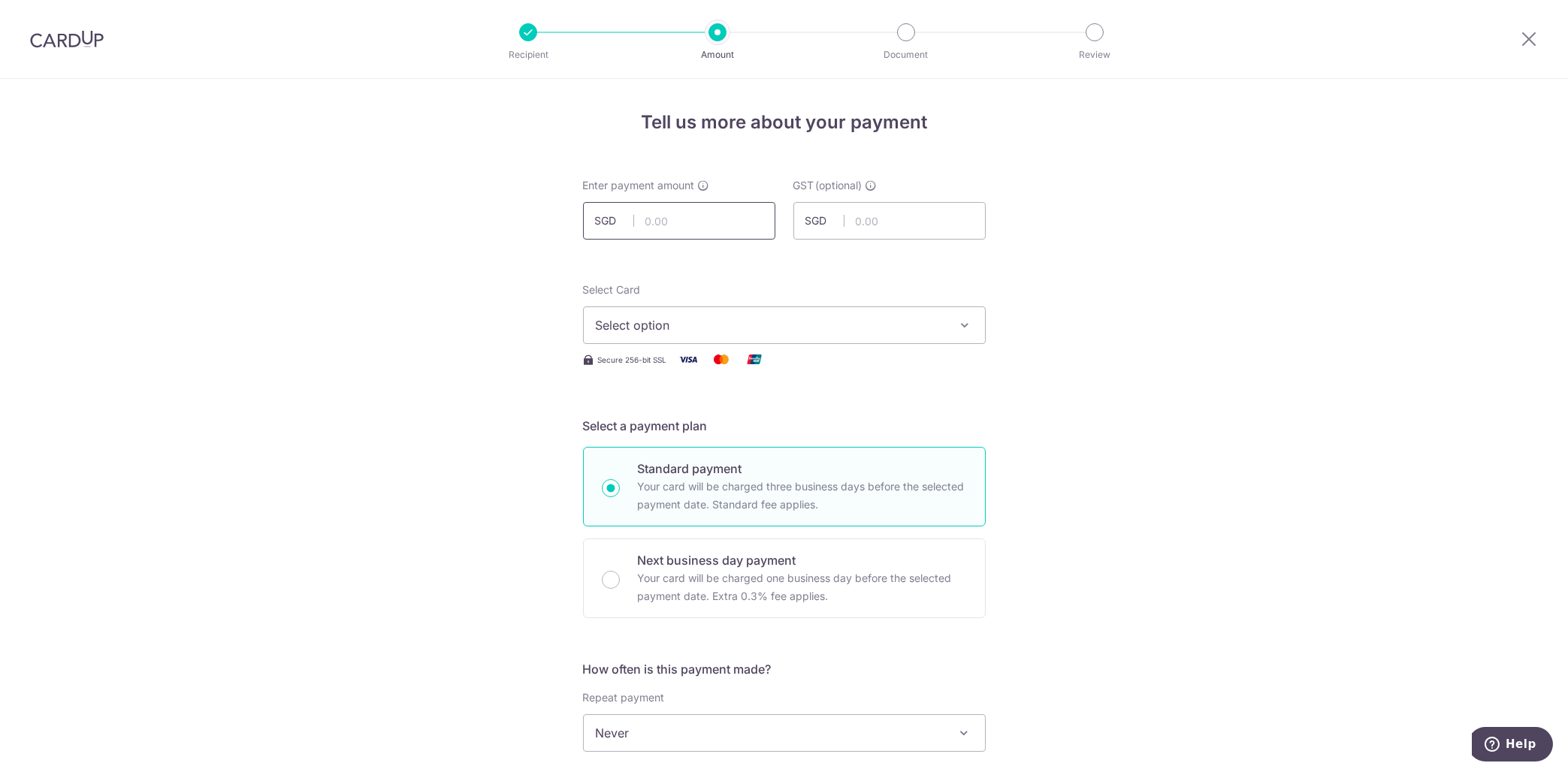
click at [697, 228] on input "text" at bounding box center [679, 220] width 192 height 37
type input "12,110.00"
click at [858, 206] on input "text" at bounding box center [889, 220] width 192 height 37
type input "1,079.10"
click at [863, 323] on span "Select option" at bounding box center [771, 326] width 350 height 18
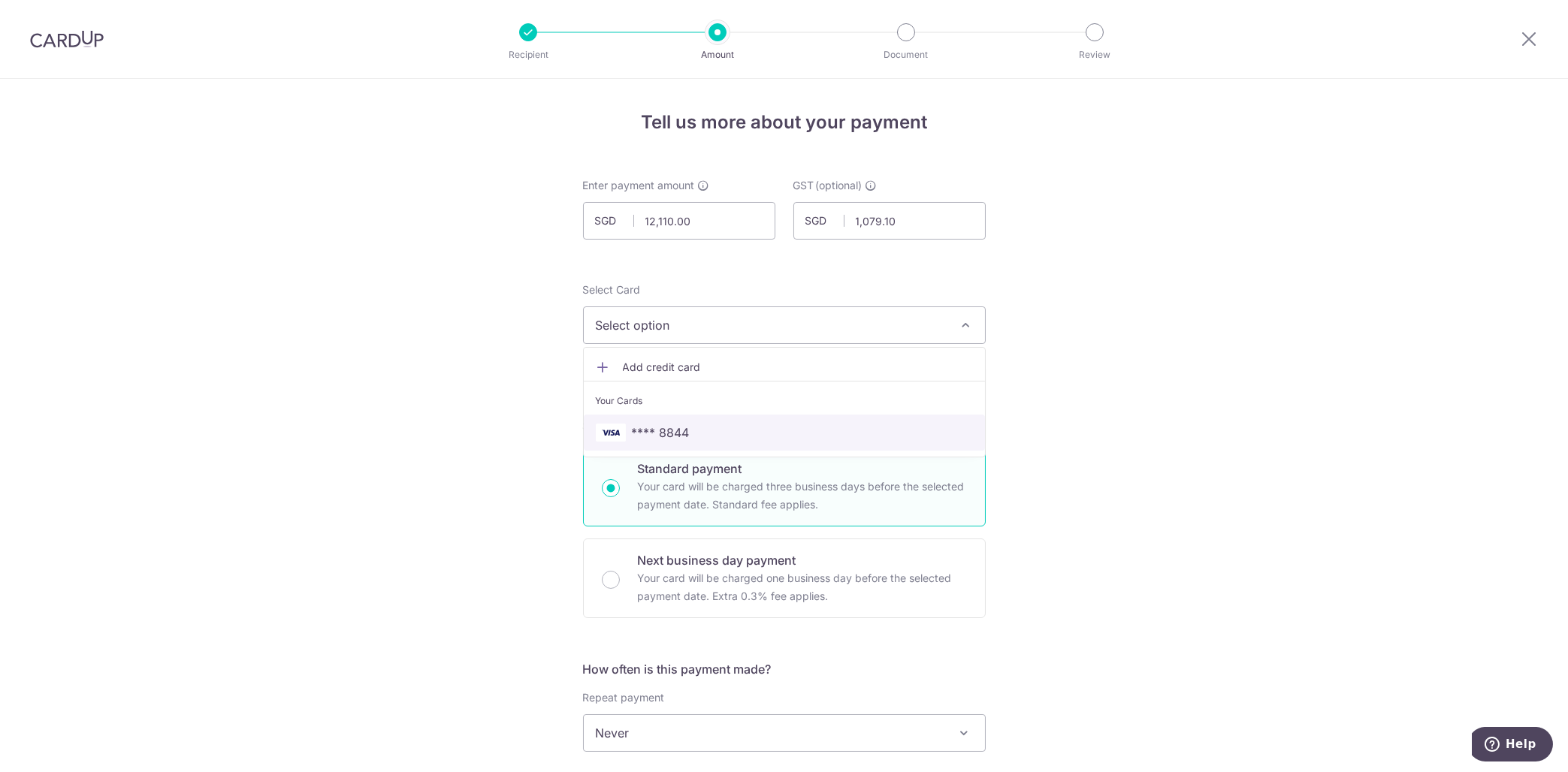
click at [669, 437] on span "**** 8844" at bounding box center [661, 433] width 58 height 18
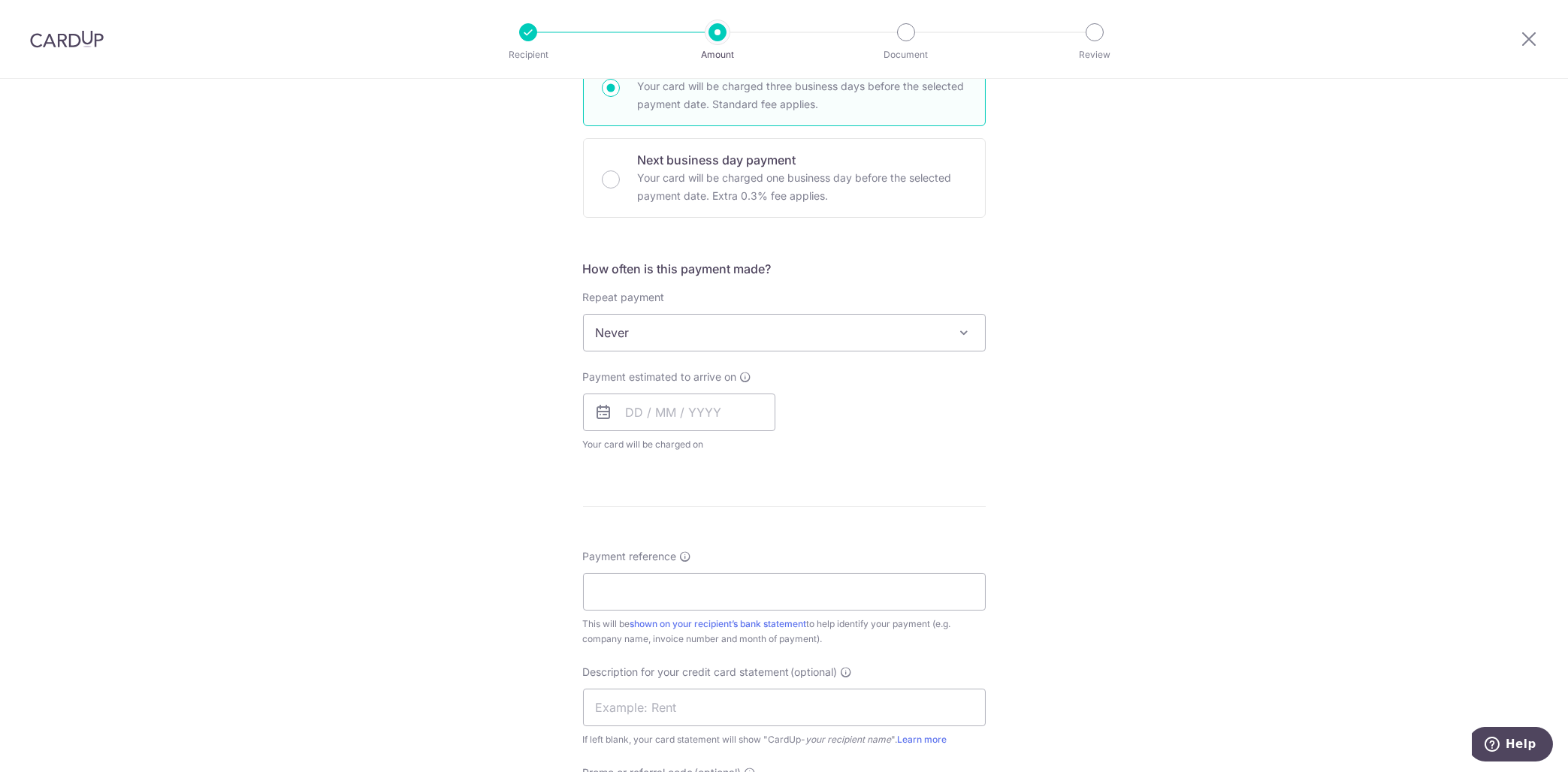
scroll to position [453, 0]
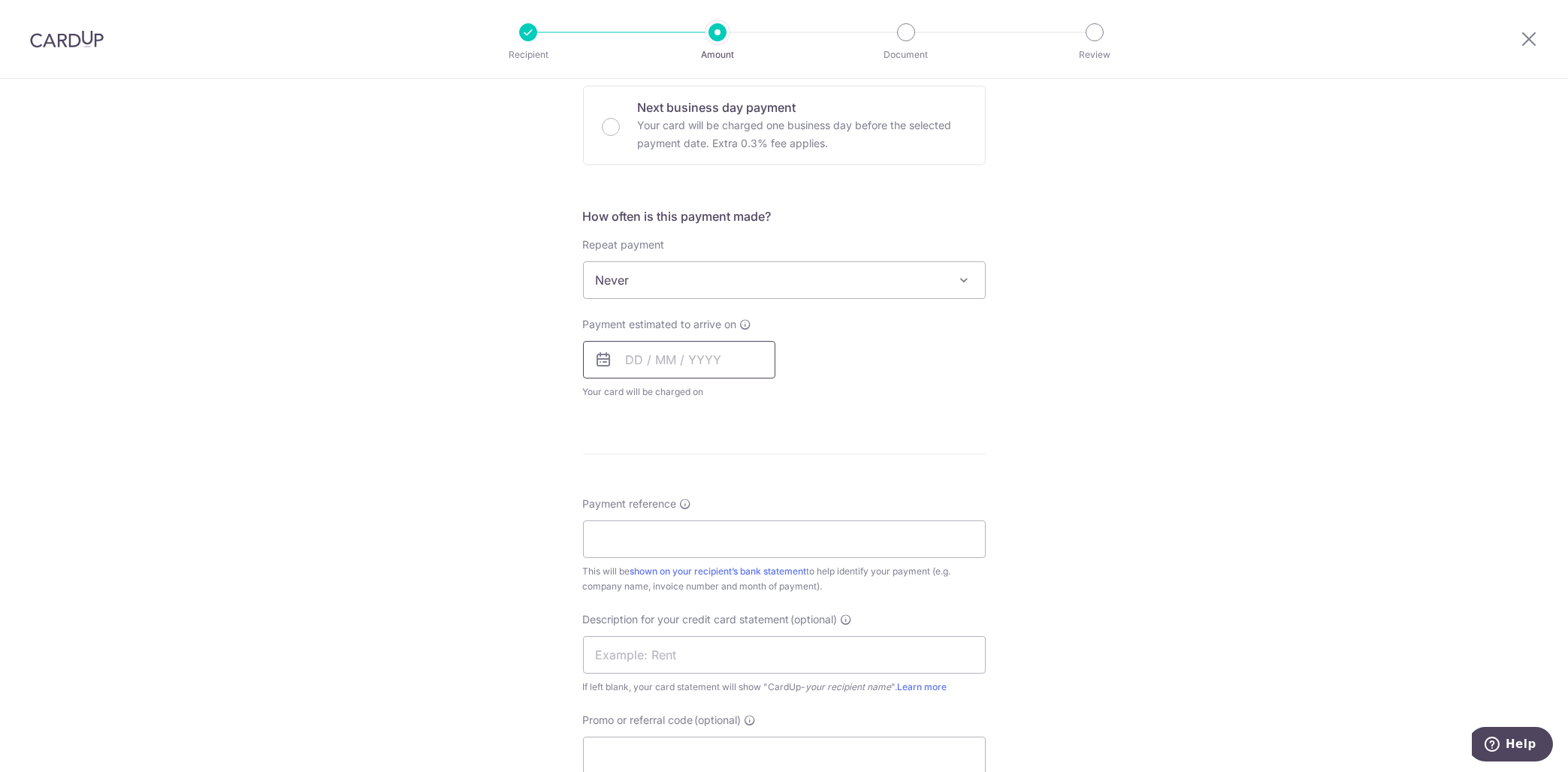
click at [678, 367] on input "text" at bounding box center [679, 359] width 192 height 37
click at [735, 526] on link "18" at bounding box center [734, 527] width 24 height 24
type input "18/09/2025"
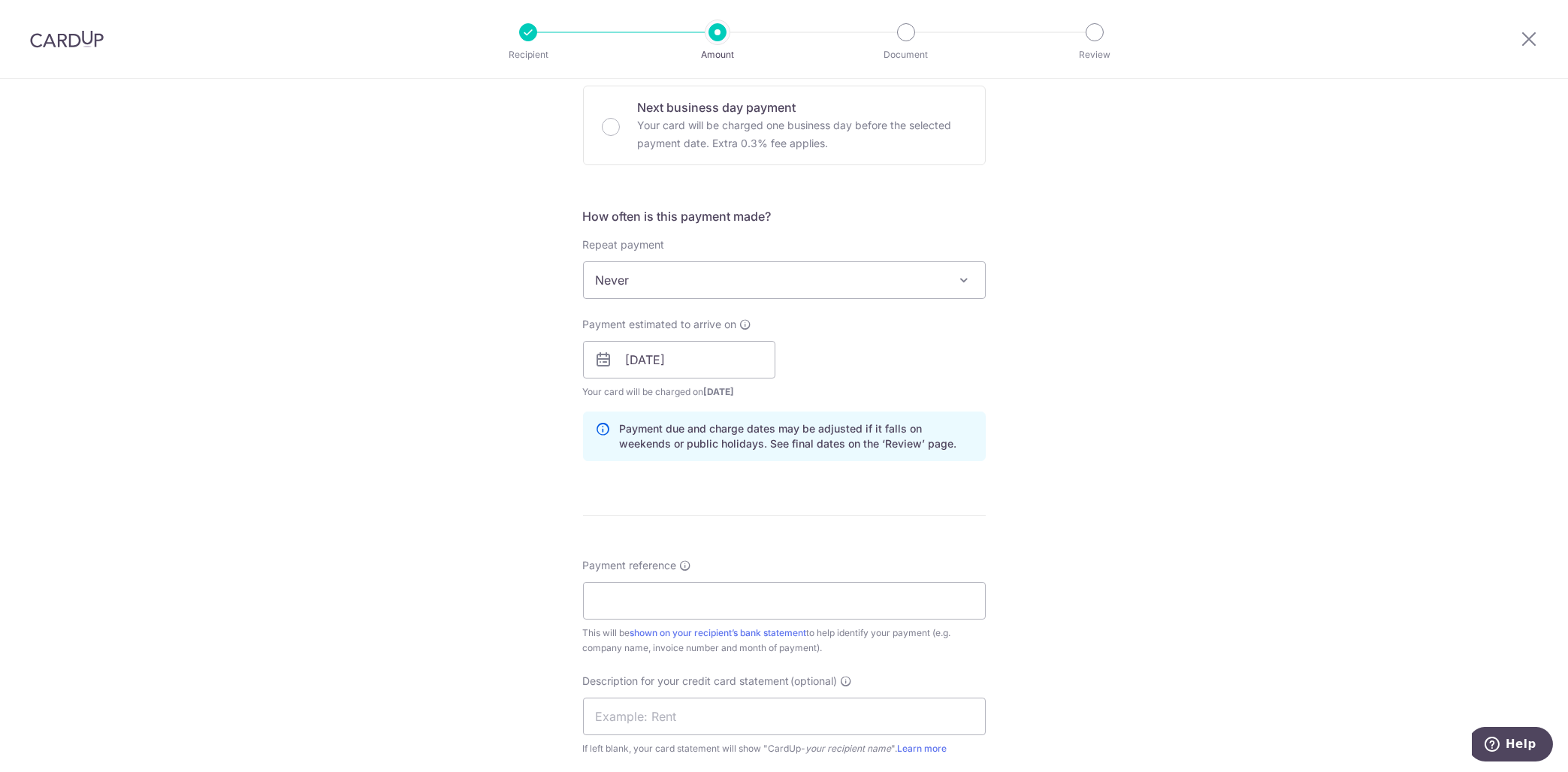
scroll to position [679, 0]
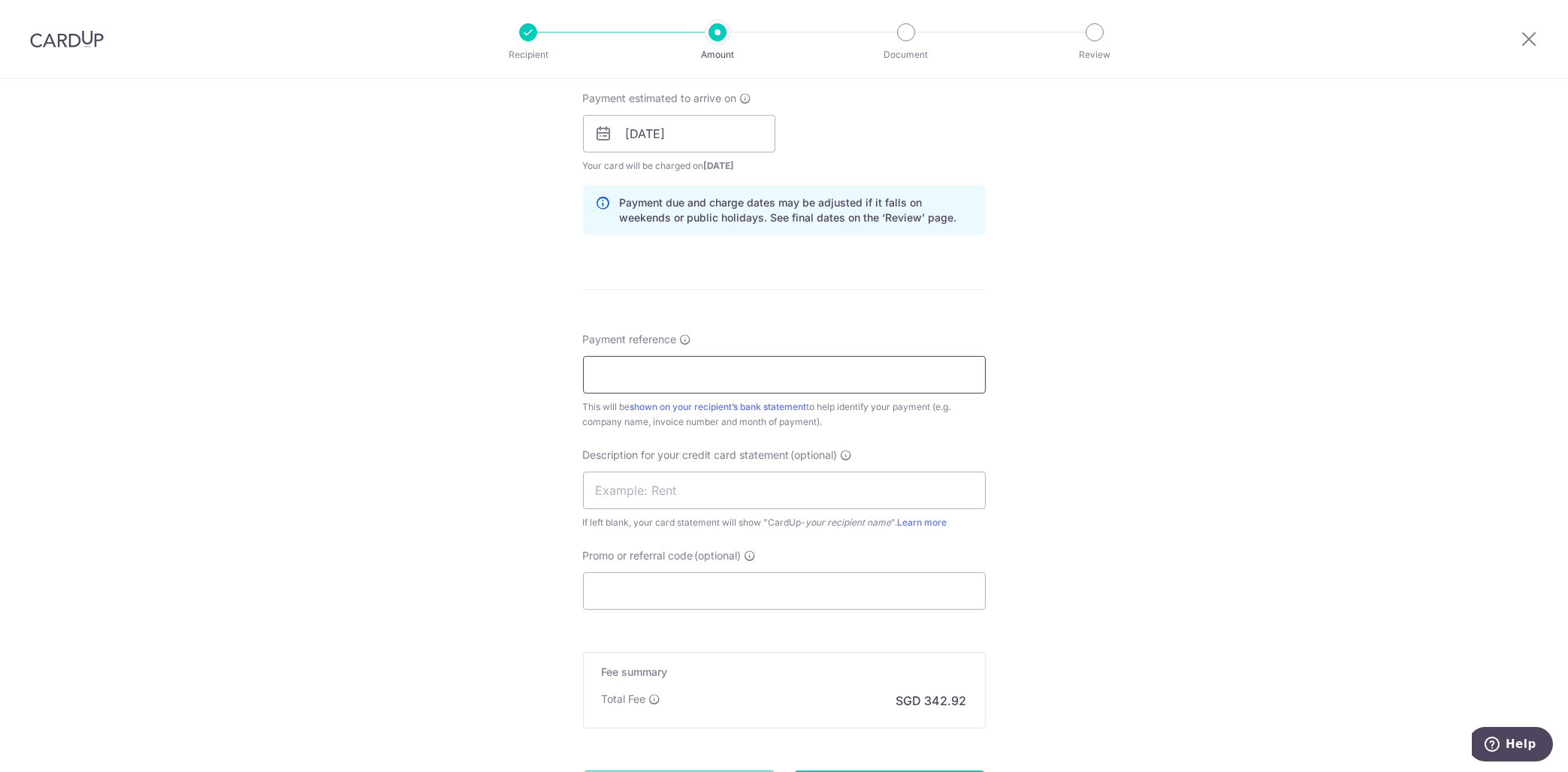
click at [793, 367] on input "Payment reference" at bounding box center [784, 374] width 402 height 37
type input "Fat Commerce"
click at [785, 487] on input "text" at bounding box center [784, 490] width 402 height 37
paste input "Fat Commerce"
type input "Fat Commerce"
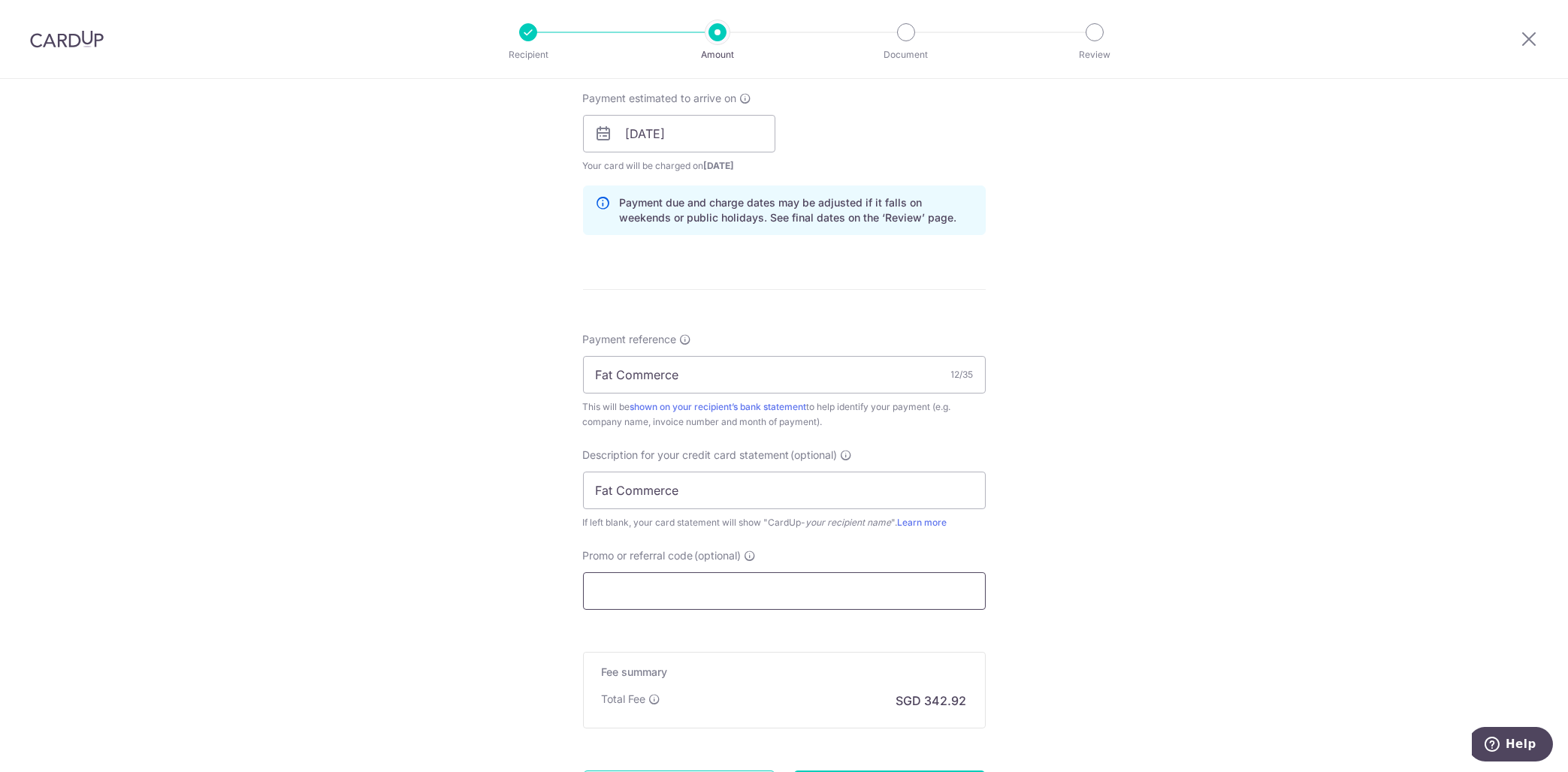
drag, startPoint x: 768, startPoint y: 599, endPoint x: 797, endPoint y: 581, distance: 34.1
click at [769, 599] on input "Promo or referral code (optional)" at bounding box center [784, 591] width 402 height 37
paste input "BREC179"
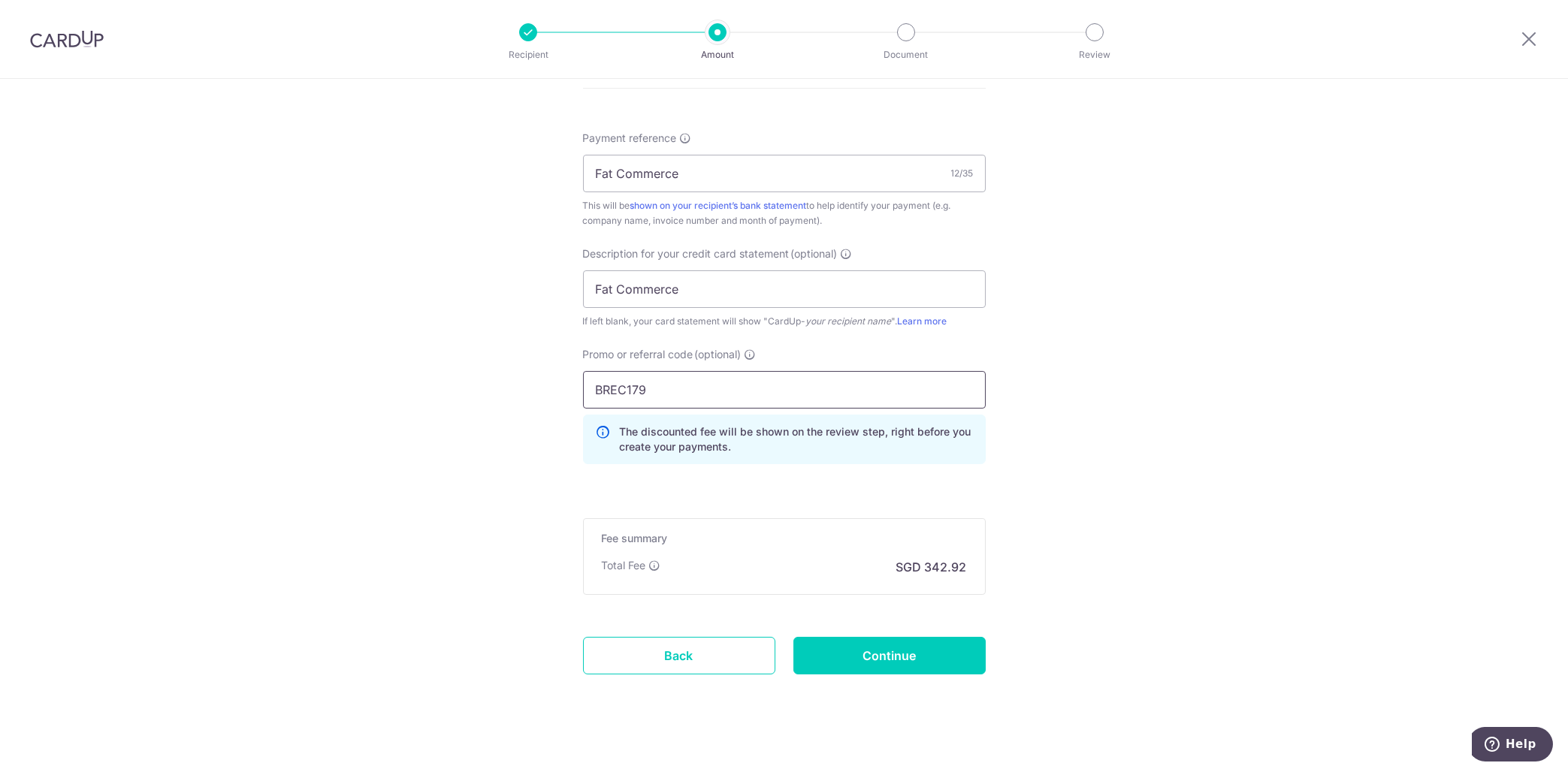
scroll to position [896, 0]
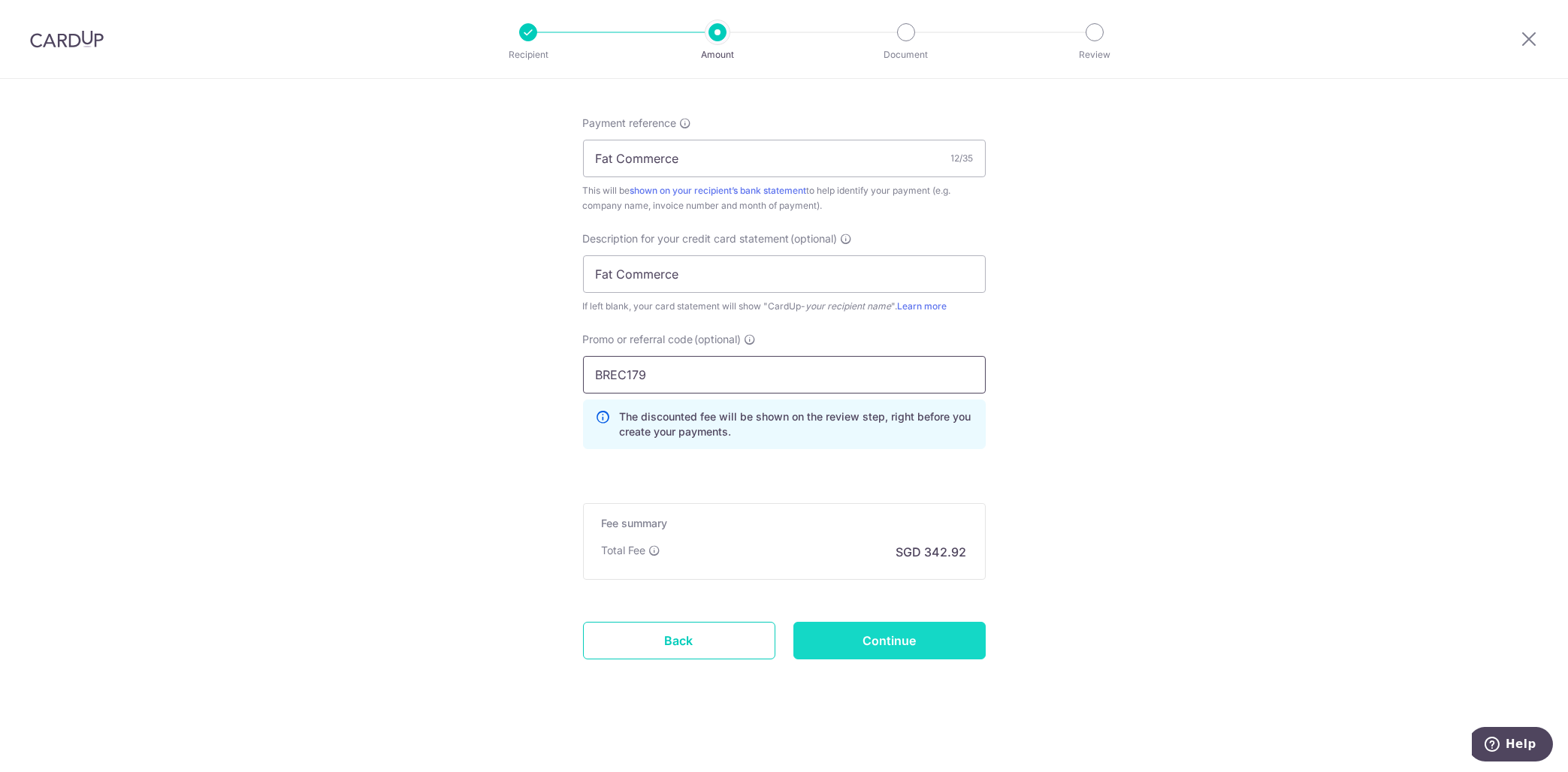
type input "BREC179"
click at [869, 650] on input "Continue" at bounding box center [889, 640] width 192 height 37
type input "Create Schedule"
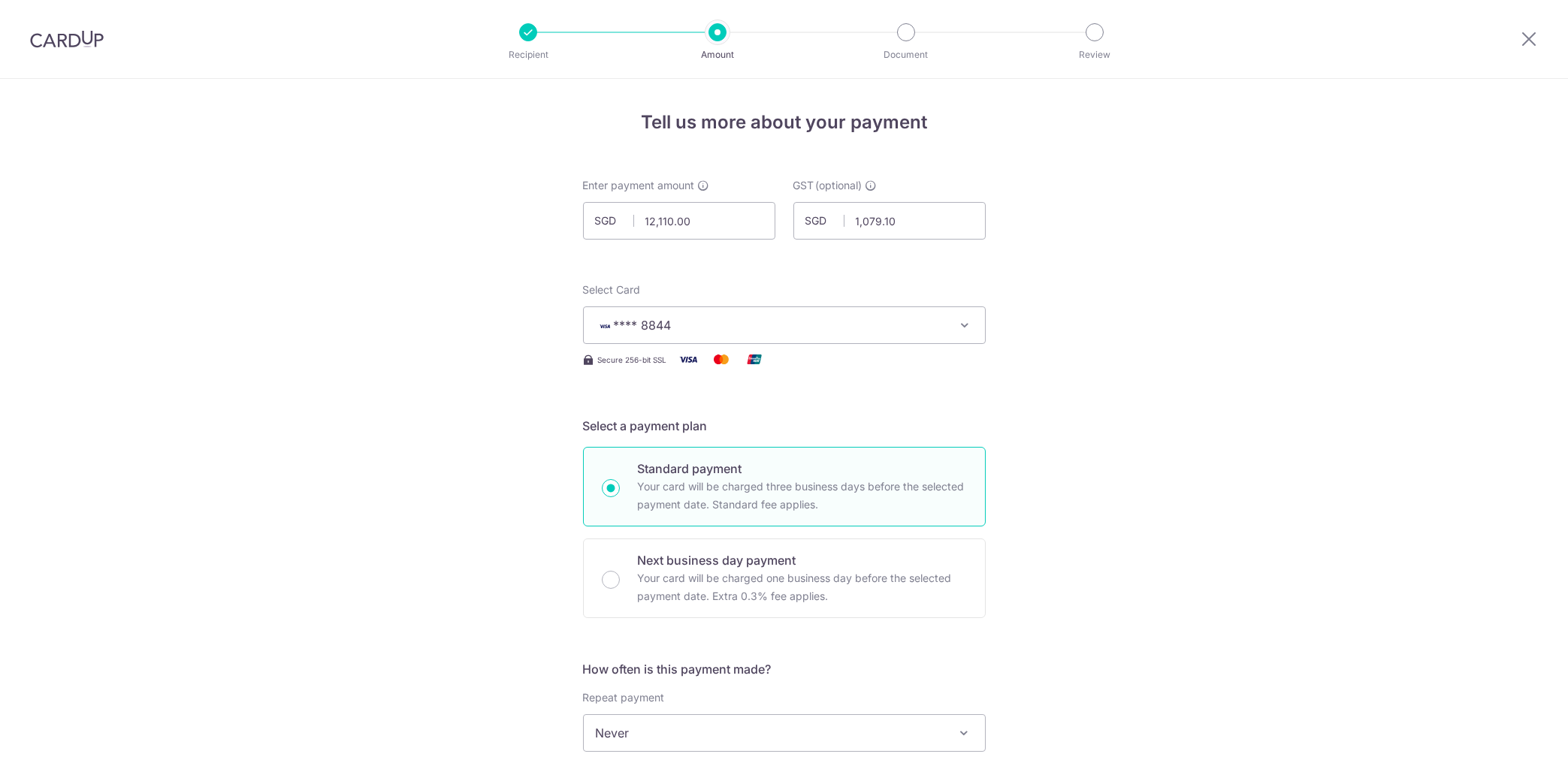
scroll to position [917, 0]
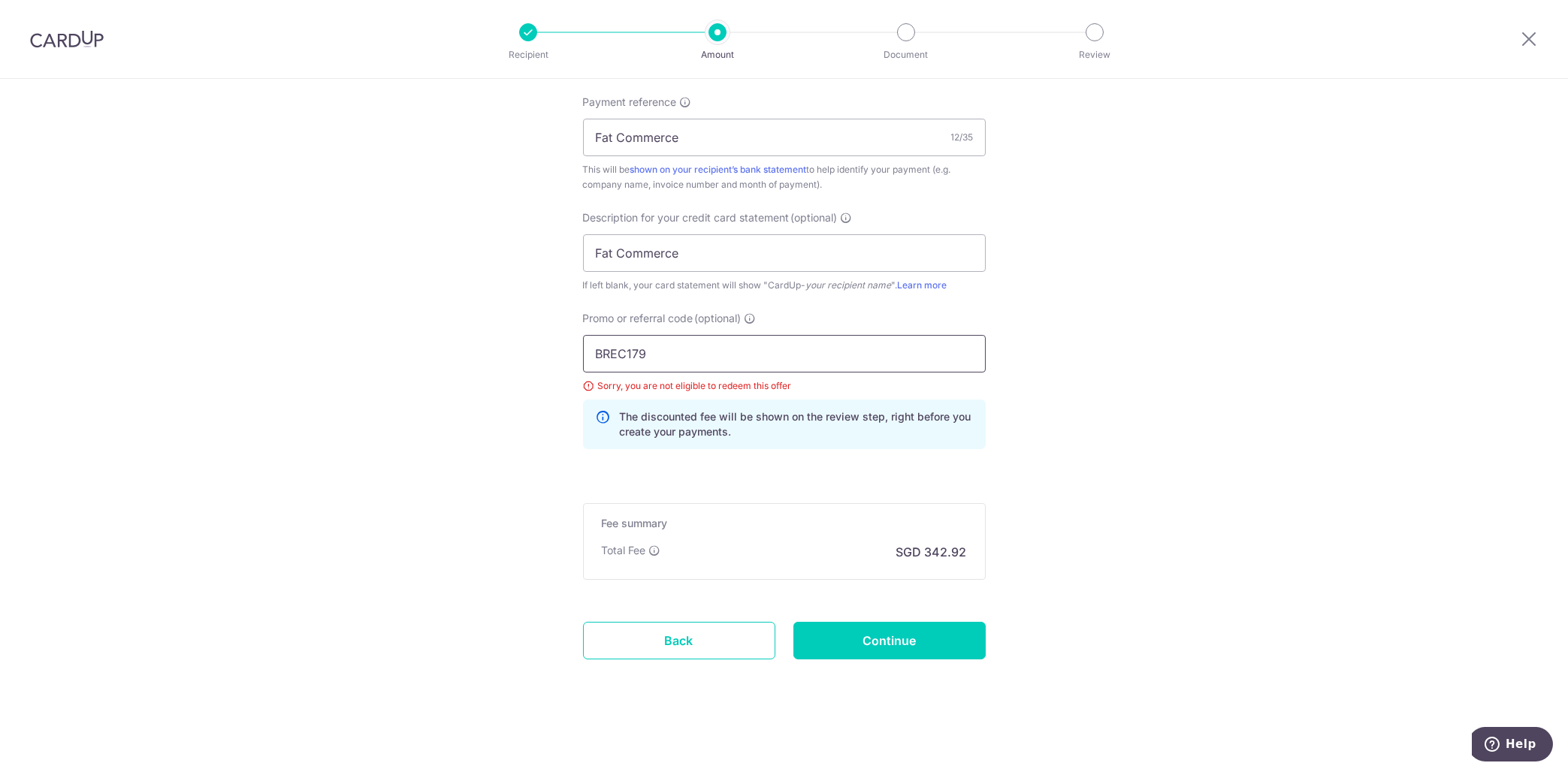
drag, startPoint x: 810, startPoint y: 351, endPoint x: 343, endPoint y: 365, distance: 467.2
click at [583, 359] on input "BREC179" at bounding box center [784, 353] width 402 height 37
paste input "OFF185"
type input "BOFF185"
click at [872, 632] on input "Continue" at bounding box center [889, 640] width 192 height 37
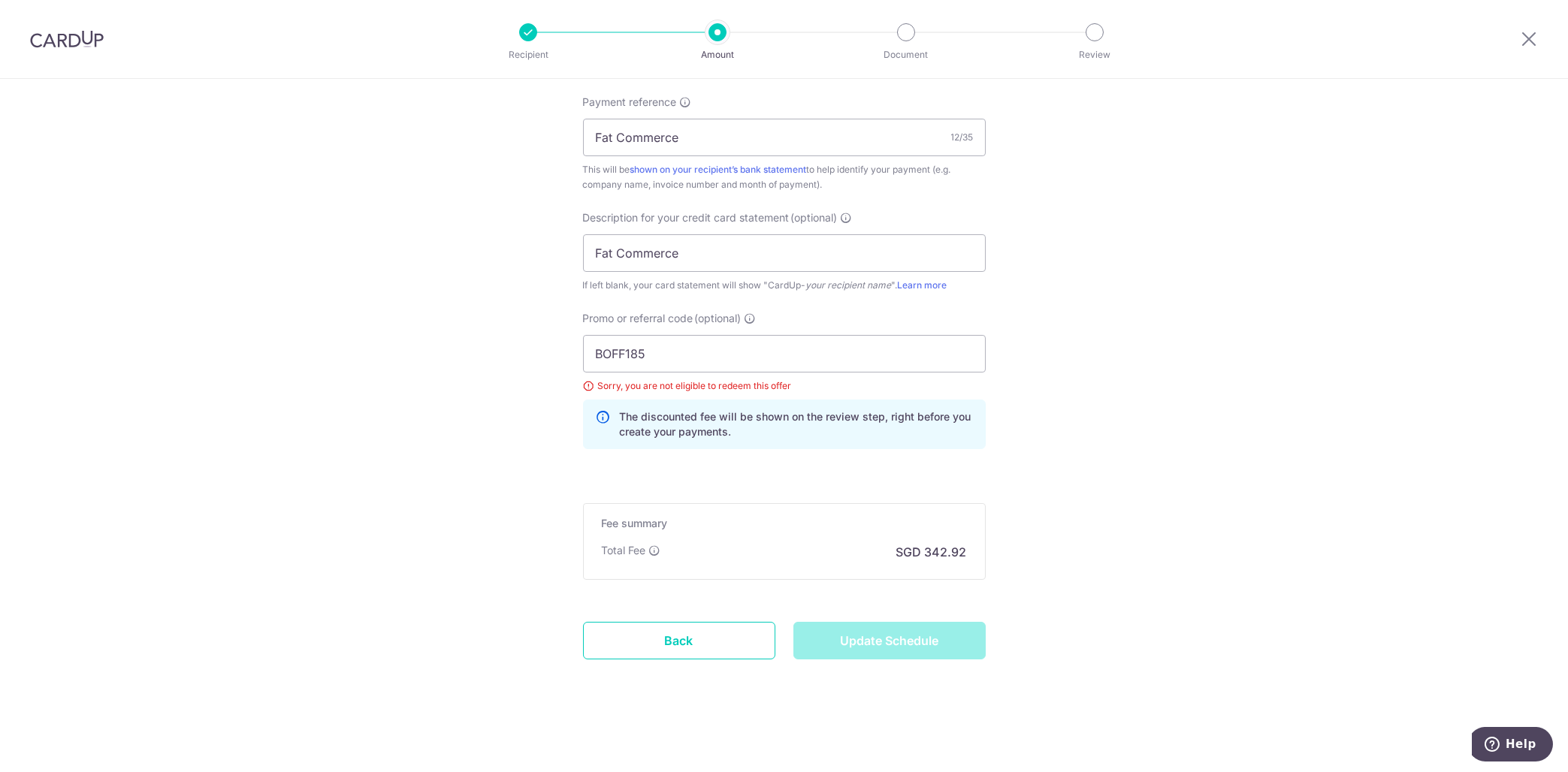
type input "Update Schedule"
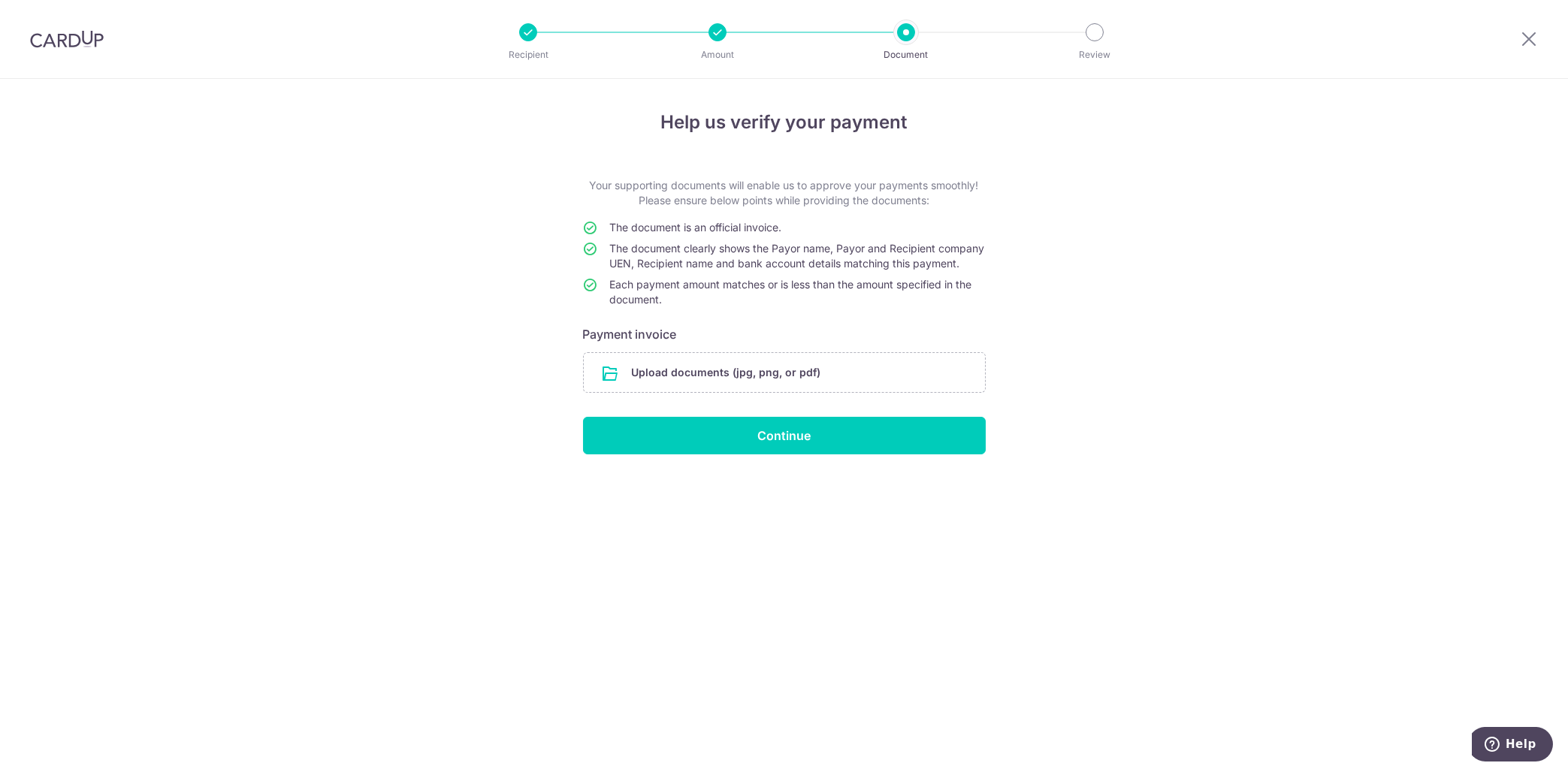
click at [788, 411] on form "Your supporting documents will enable us to approve your payments smoothly! Ple…" at bounding box center [784, 317] width 402 height 276
click at [800, 383] on input "file" at bounding box center [784, 372] width 401 height 39
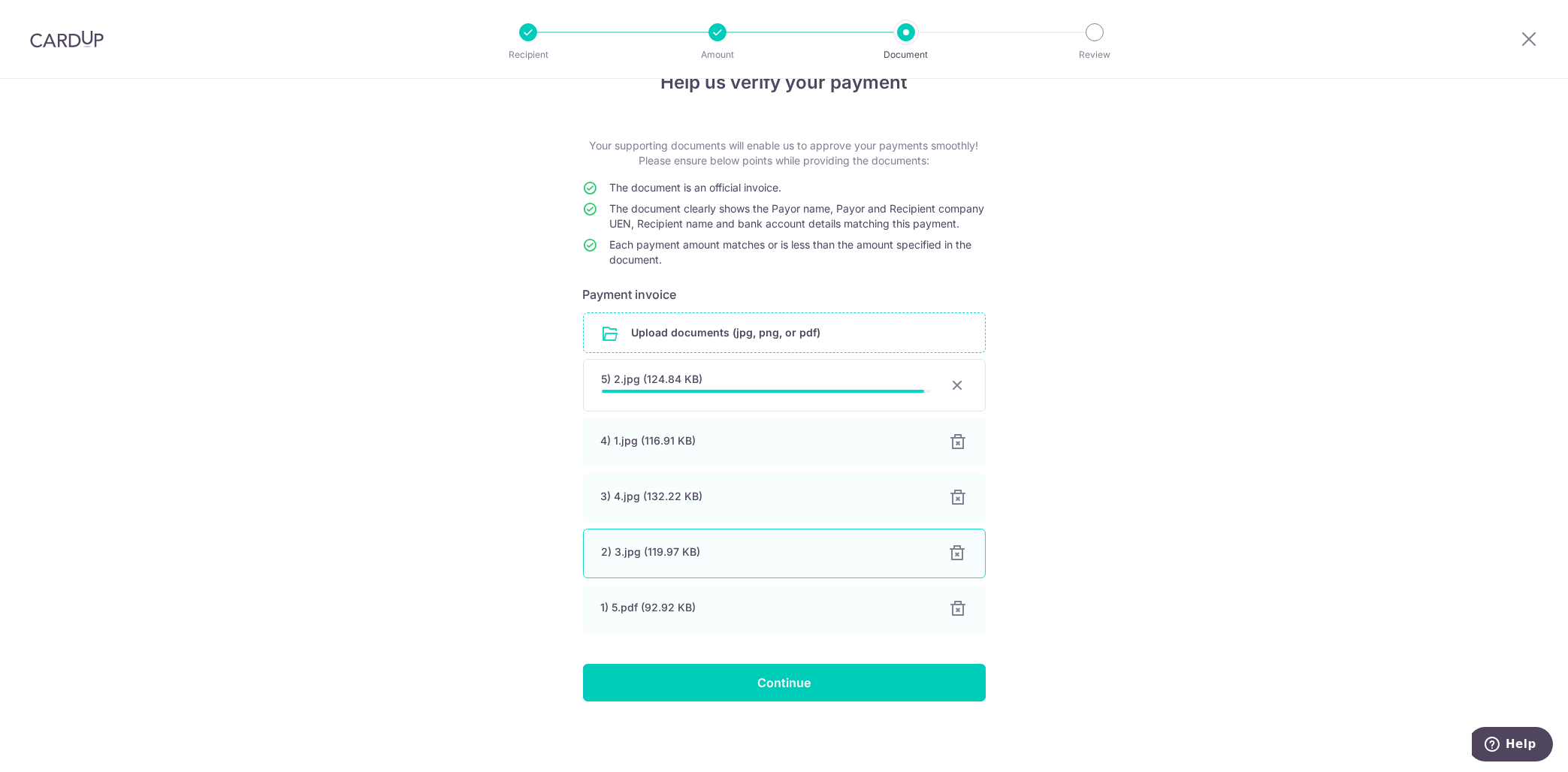
scroll to position [52, 0]
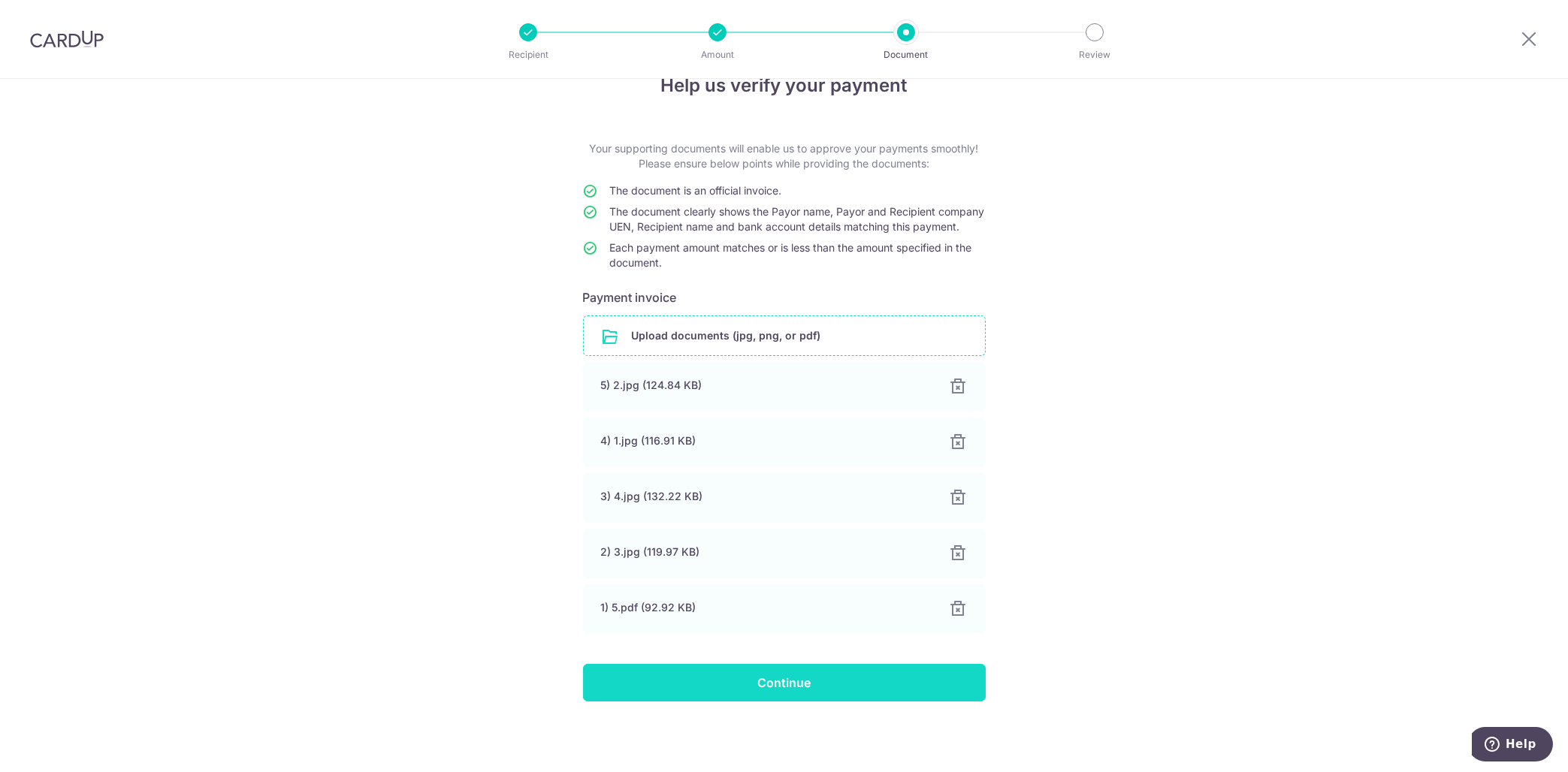
click at [734, 675] on input "Continue" at bounding box center [784, 682] width 402 height 37
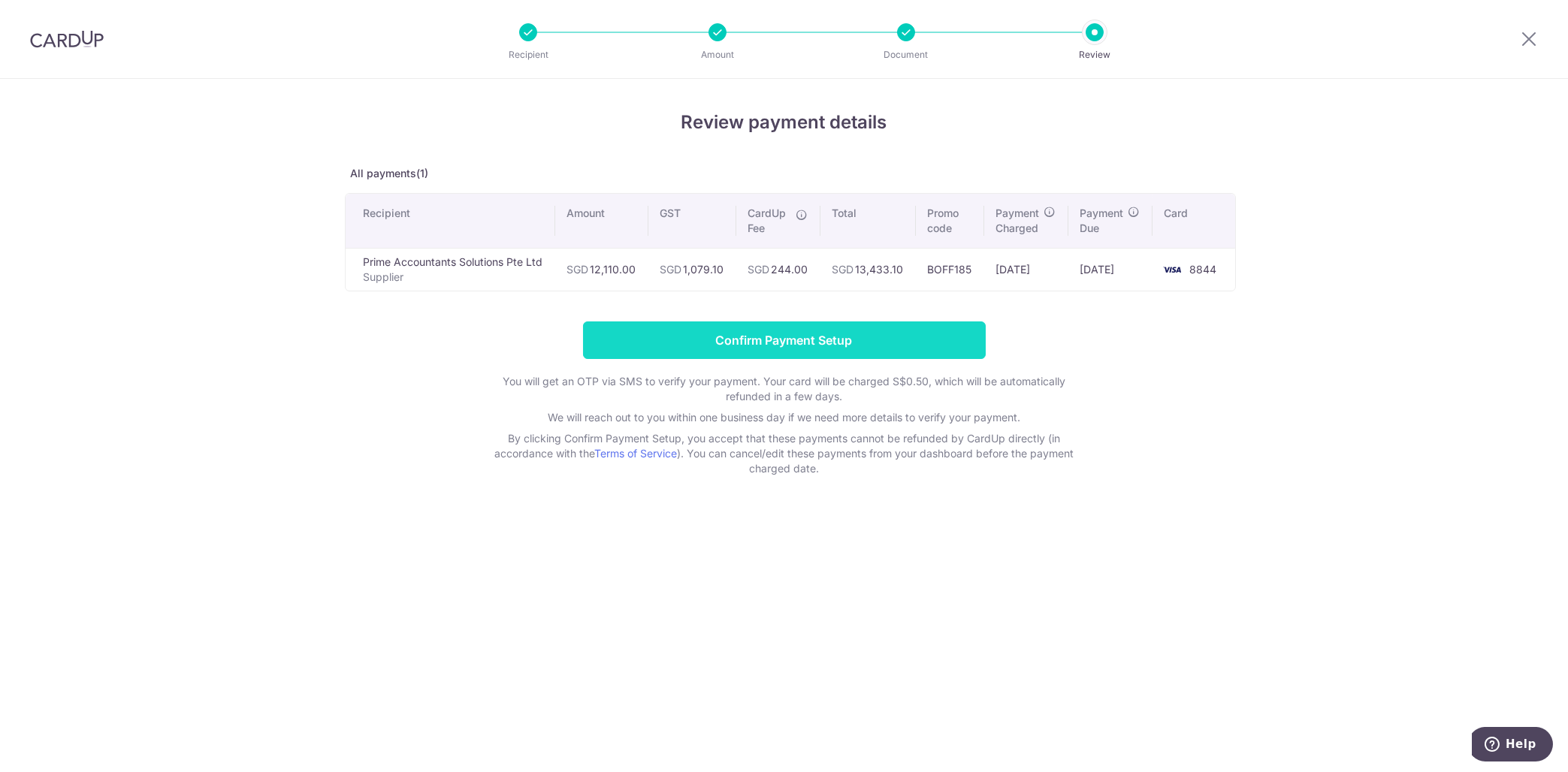
click at [834, 357] on input "Confirm Payment Setup" at bounding box center [784, 340] width 402 height 37
